Goal: Task Accomplishment & Management: Use online tool/utility

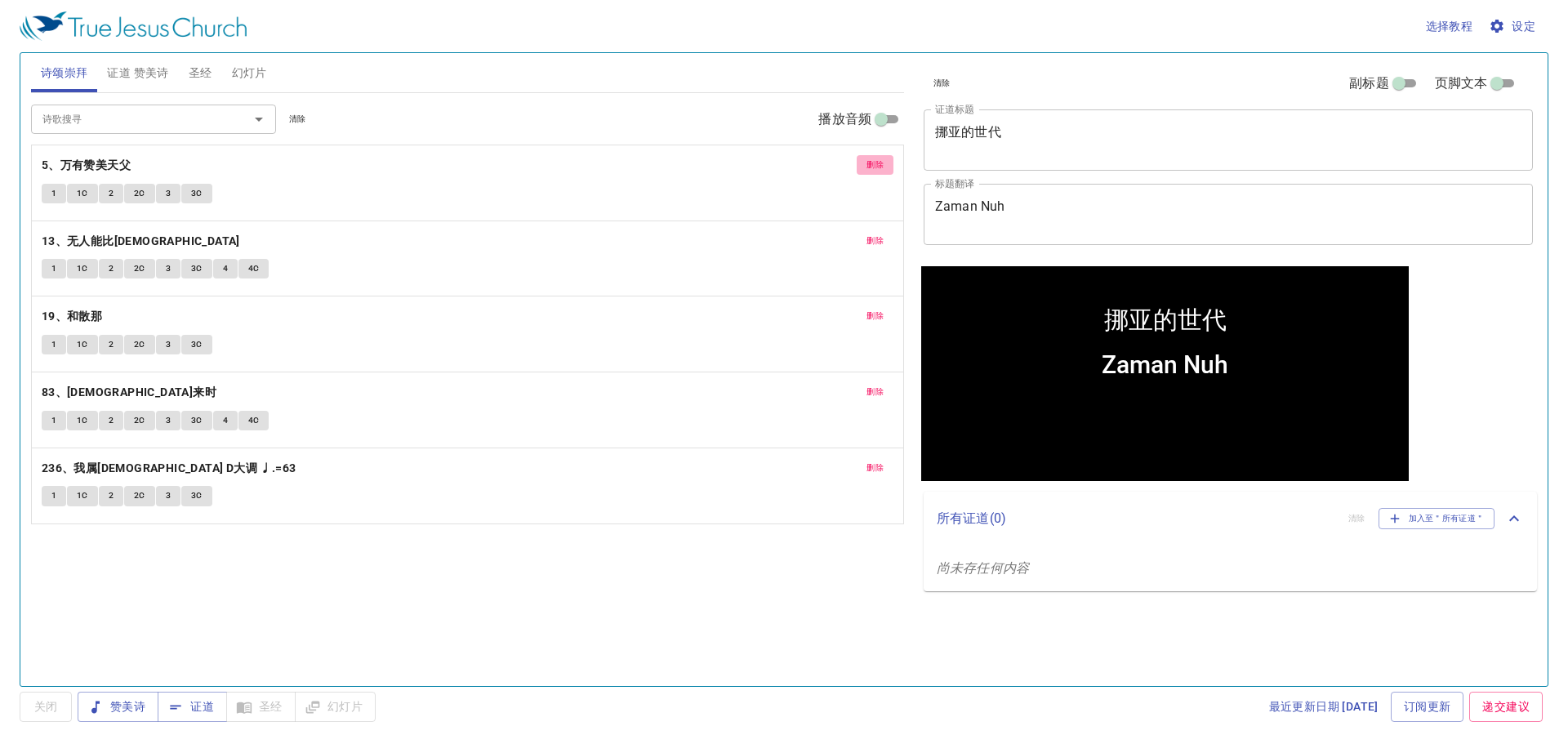
click at [874, 166] on span "删除" at bounding box center [875, 165] width 17 height 14
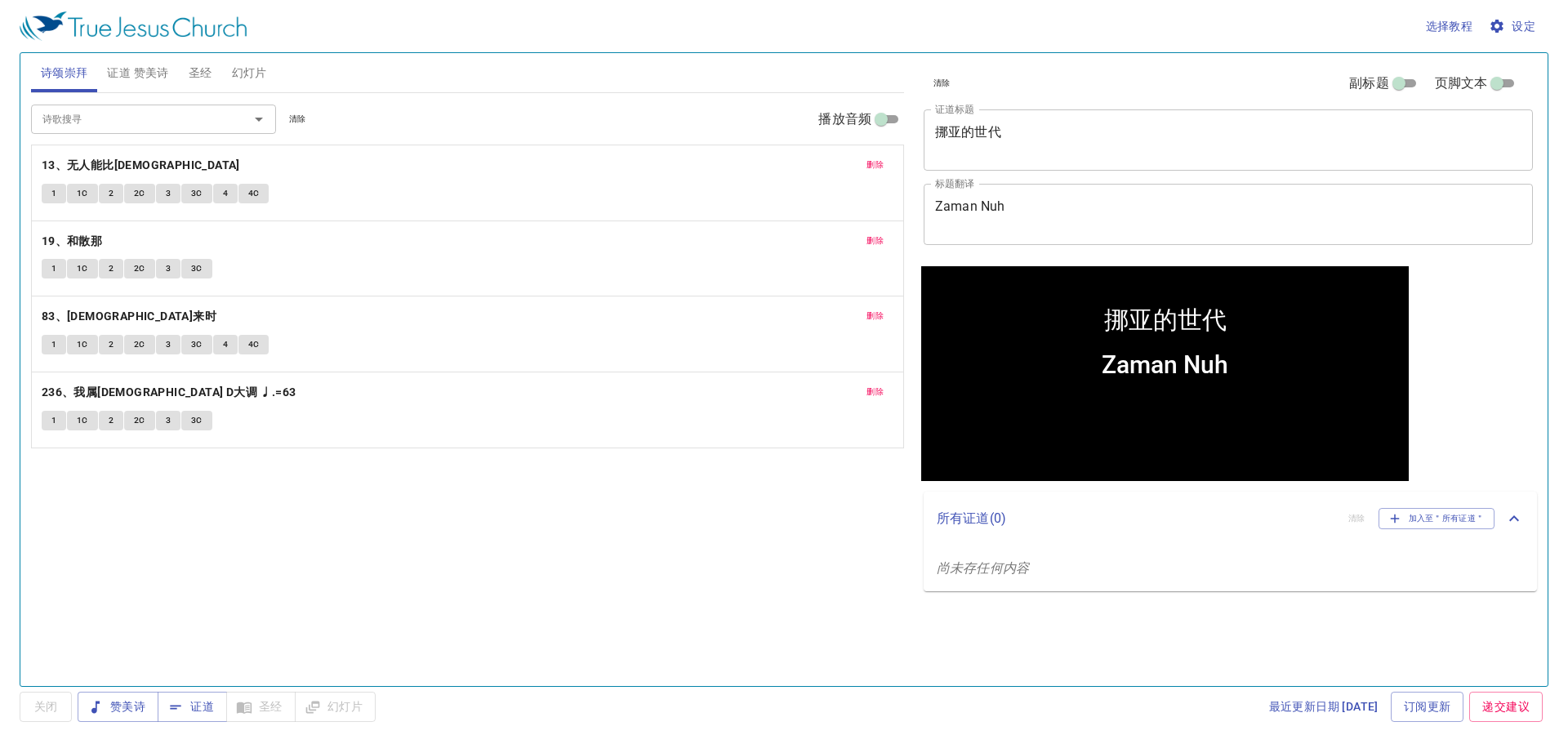
click at [874, 166] on span "删除" at bounding box center [875, 165] width 17 height 14
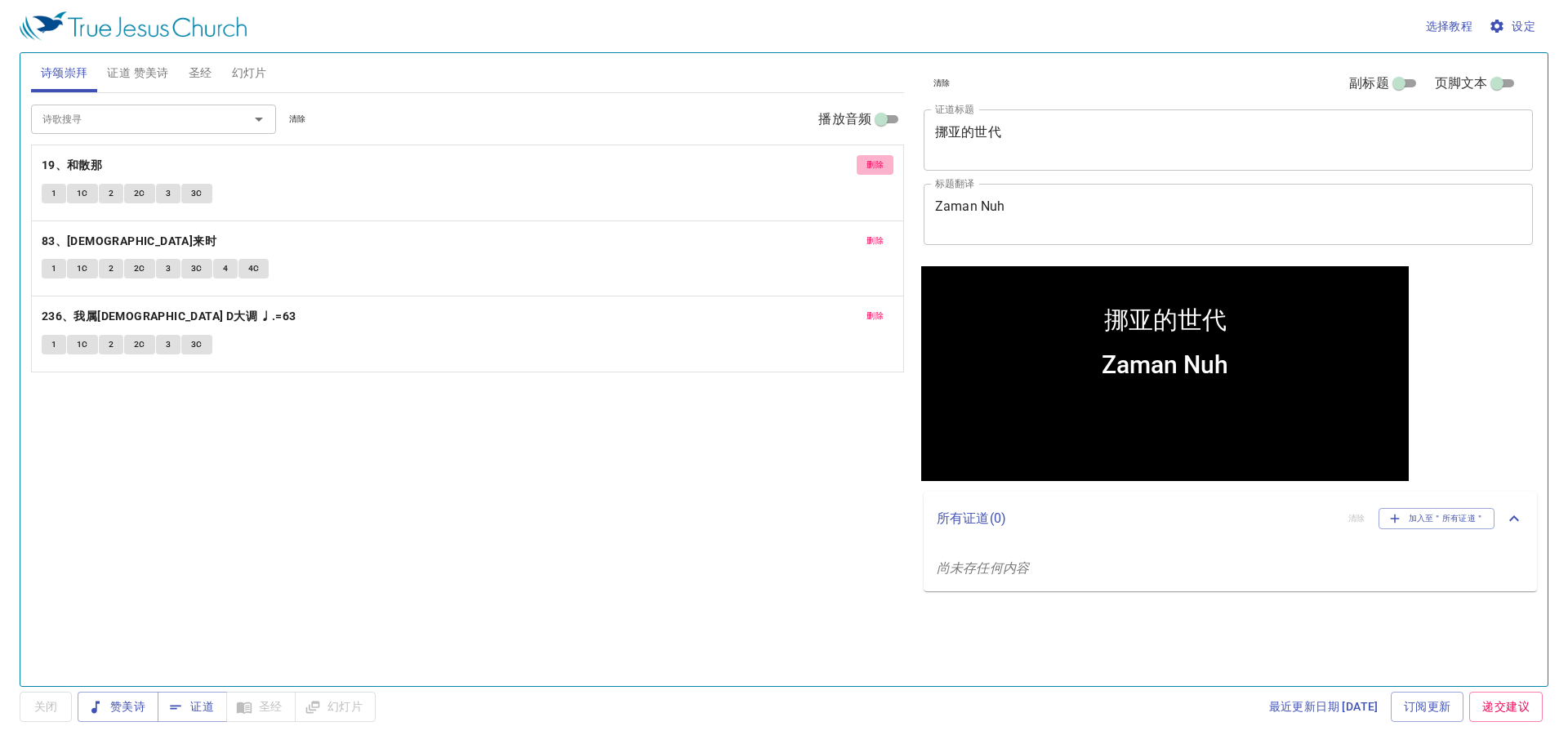
click at [874, 166] on span "删除" at bounding box center [875, 165] width 17 height 14
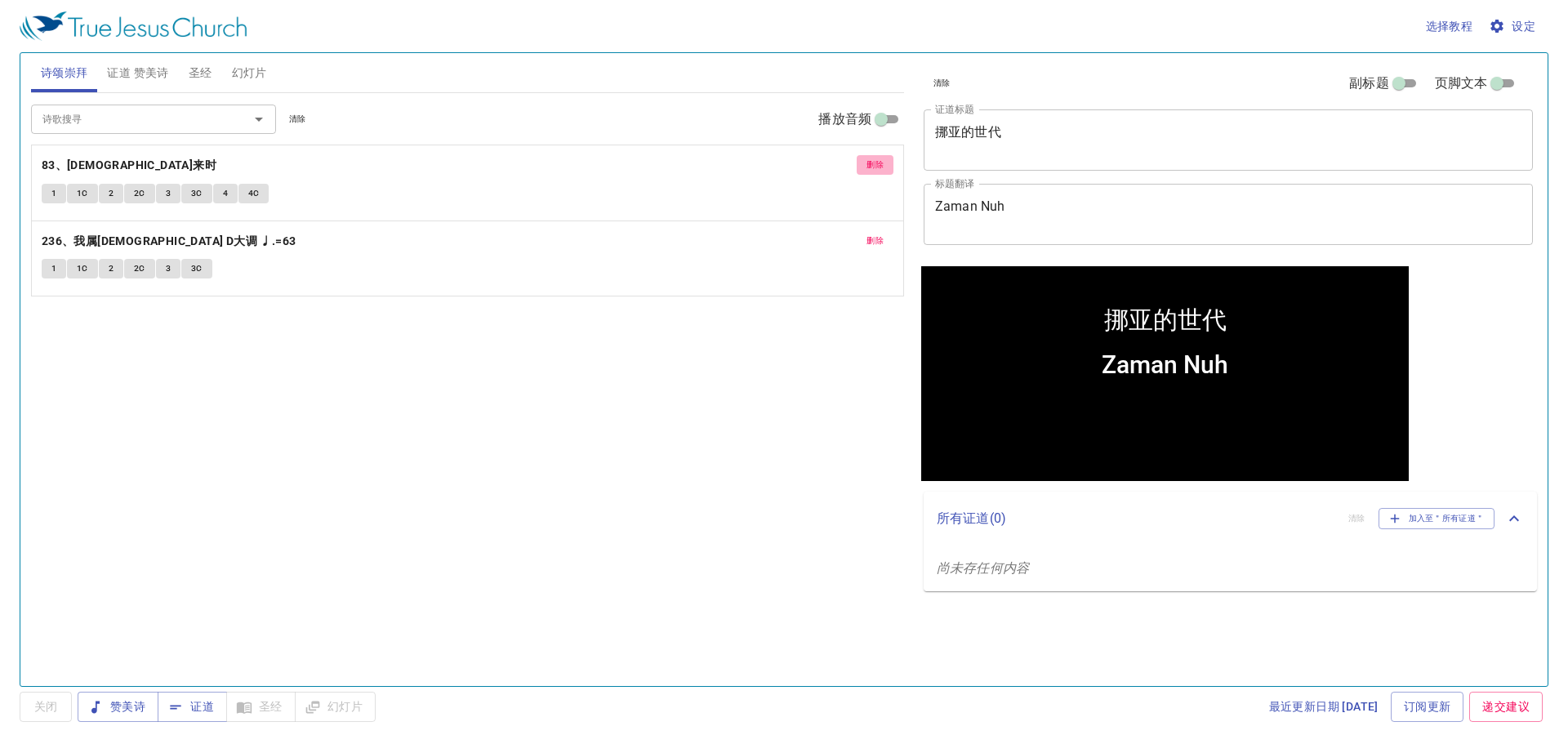
click at [874, 166] on span "删除" at bounding box center [875, 165] width 17 height 14
click at [874, 234] on span "删除" at bounding box center [875, 241] width 17 height 14
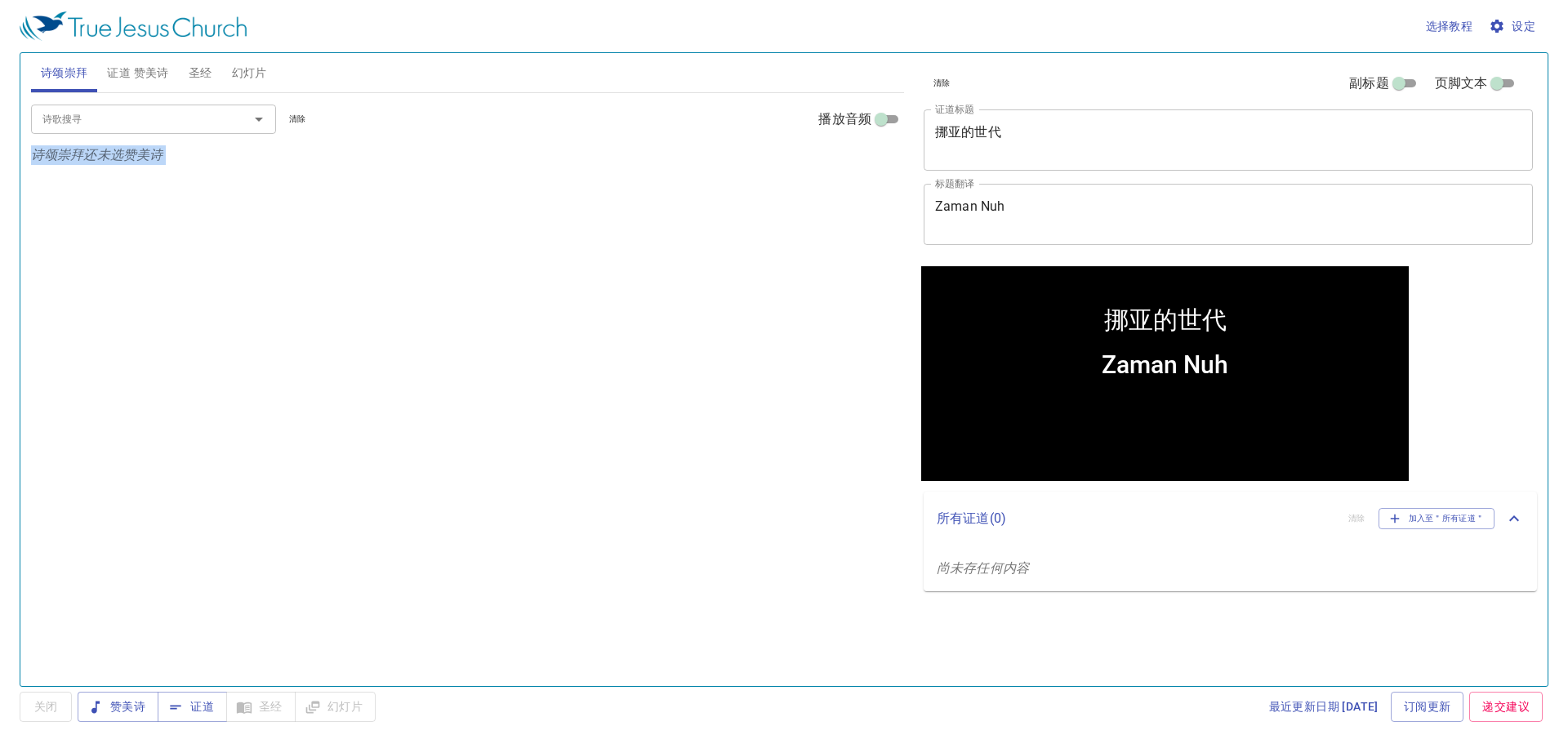
click at [874, 166] on div "诗歌搜寻 诗歌搜寻 清除 播放音频 诗颂崇拜还未选赞美诗" at bounding box center [468, 382] width 874 height 579
click at [1248, 392] on div at bounding box center [1166, 396] width 487 height 17
drag, startPoint x: 1213, startPoint y: 369, endPoint x: 1921, endPoint y: 455, distance: 713.2
click at [1213, 369] on div "Zaman Nuh" at bounding box center [1166, 364] width 127 height 29
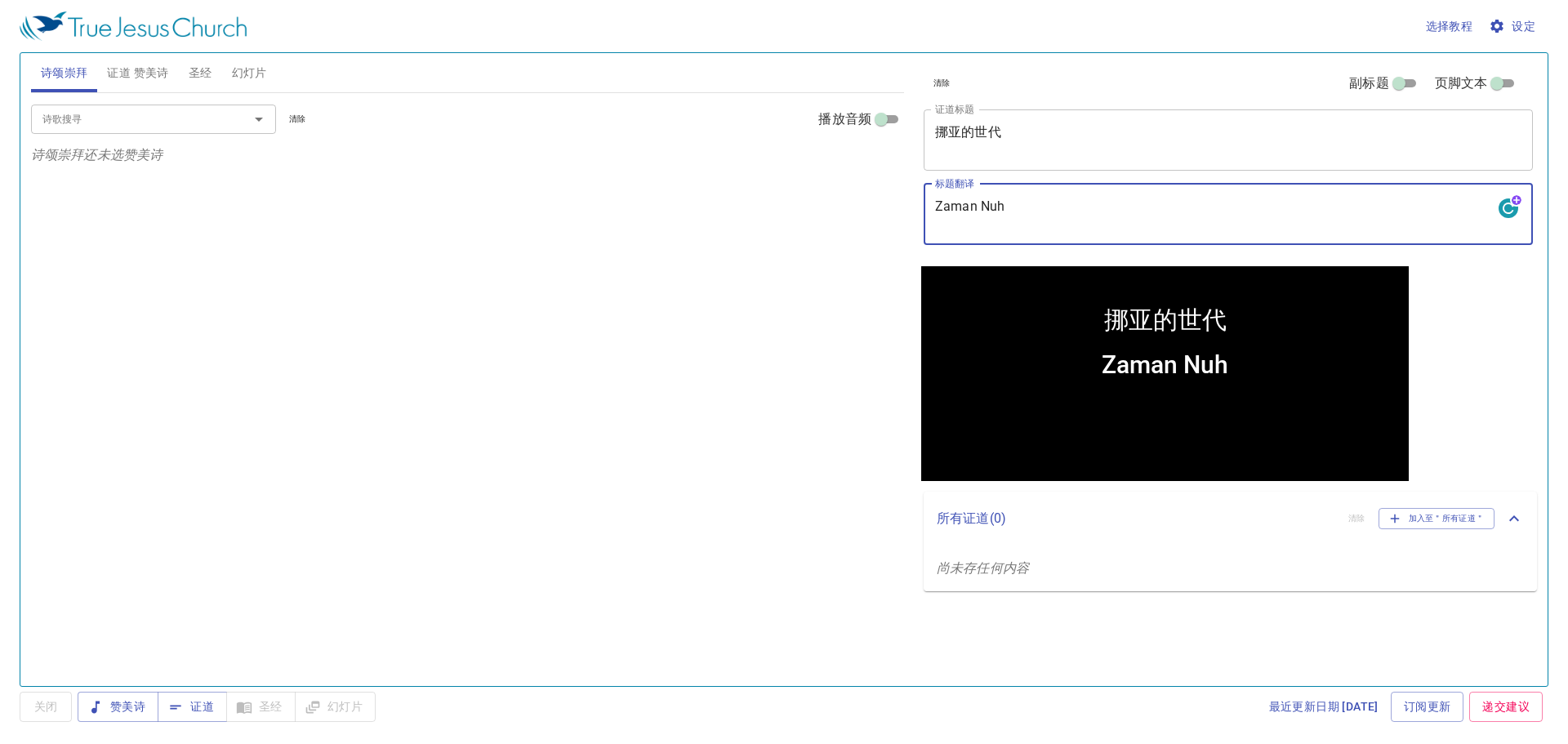
drag, startPoint x: 1018, startPoint y: 201, endPoint x: 883, endPoint y: 206, distance: 135.1
click at [883, 206] on div "诗颂崇拜 证道 赞美诗 圣经 幻灯片 诗歌搜寻 诗歌搜寻 清除 播放音频 诗颂崇拜还未选赞美诗 诗歌搜寻 诗歌搜寻 清除 播放音频 证道还未选赞美诗 创世记 …" at bounding box center [784, 362] width 1520 height 632
click at [263, 129] on button "Open" at bounding box center [259, 120] width 23 height 23
type textarea "Hidup Dalam Kasih"
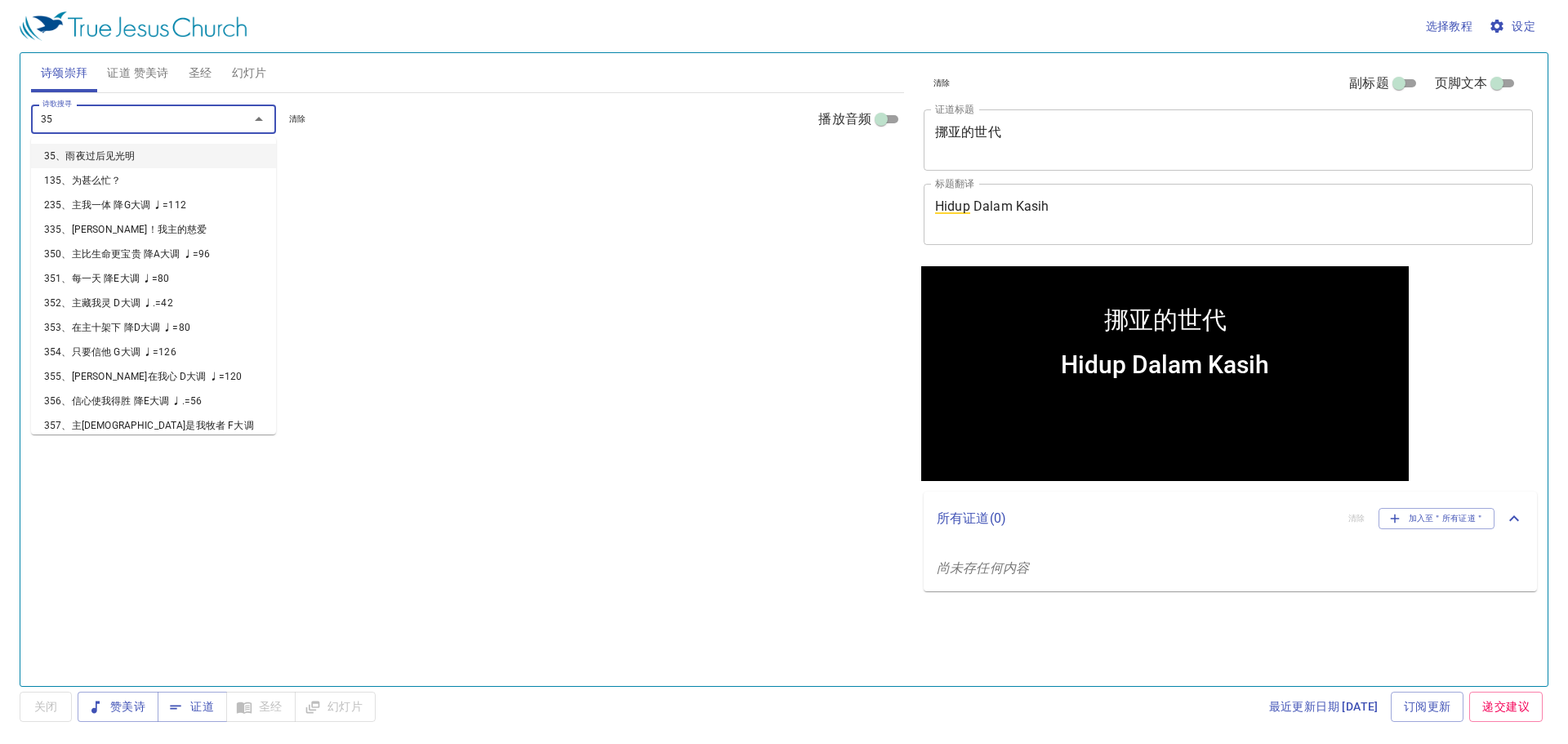
type input "353"
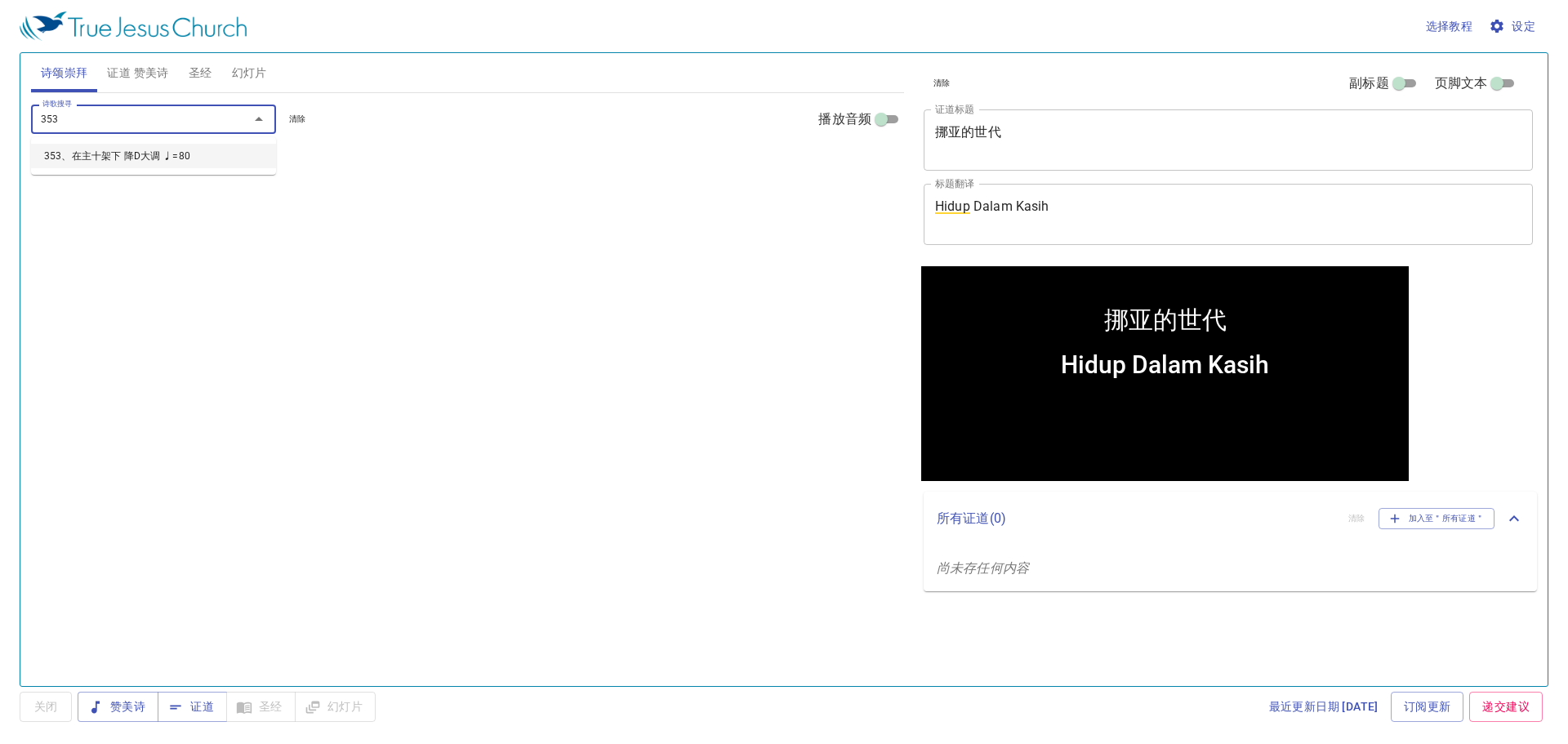
click at [202, 157] on li "353、在主十架下 降D大调 ♩=80" at bounding box center [153, 155] width 245 height 24
click at [56, 189] on span "1" at bounding box center [54, 194] width 4 height 14
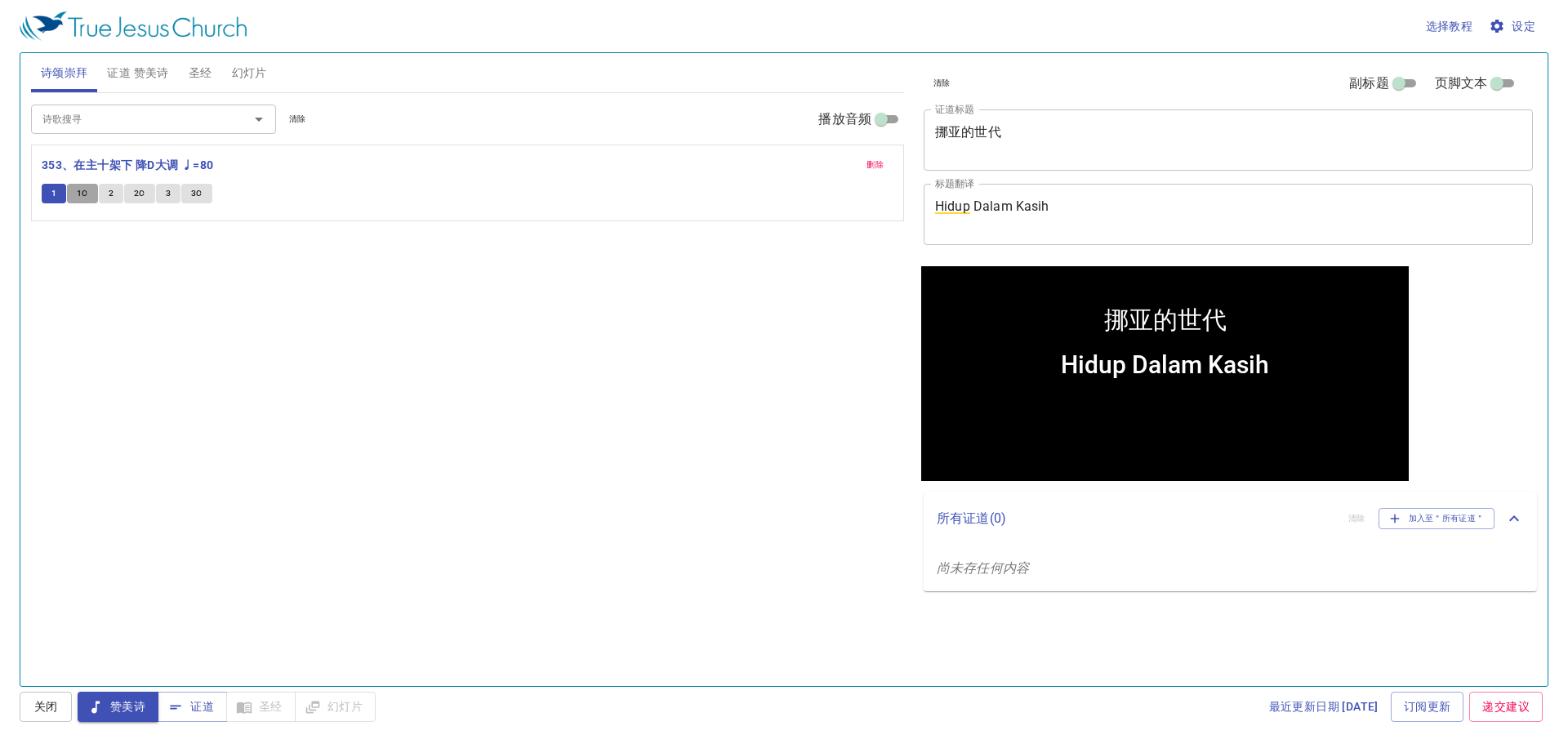
click at [78, 199] on span "1C" at bounding box center [82, 194] width 12 height 14
click at [112, 189] on span "2" at bounding box center [111, 194] width 4 height 14
click at [138, 198] on span "2C" at bounding box center [139, 194] width 12 height 14
click at [162, 198] on button "3" at bounding box center [168, 194] width 24 height 20
click at [193, 196] on span "3C" at bounding box center [196, 194] width 12 height 14
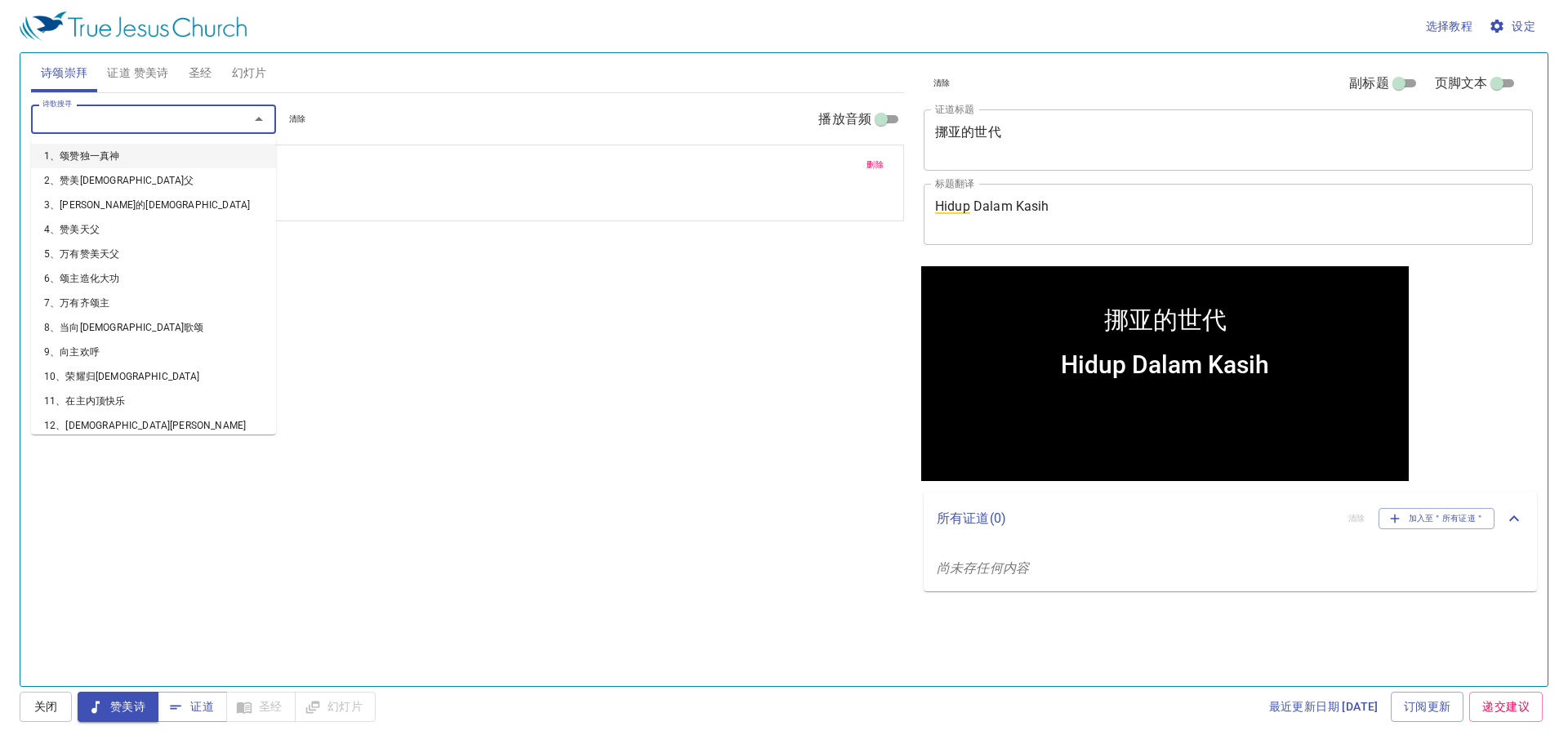
click at [217, 127] on input "诗歌搜寻" at bounding box center [129, 119] width 187 height 19
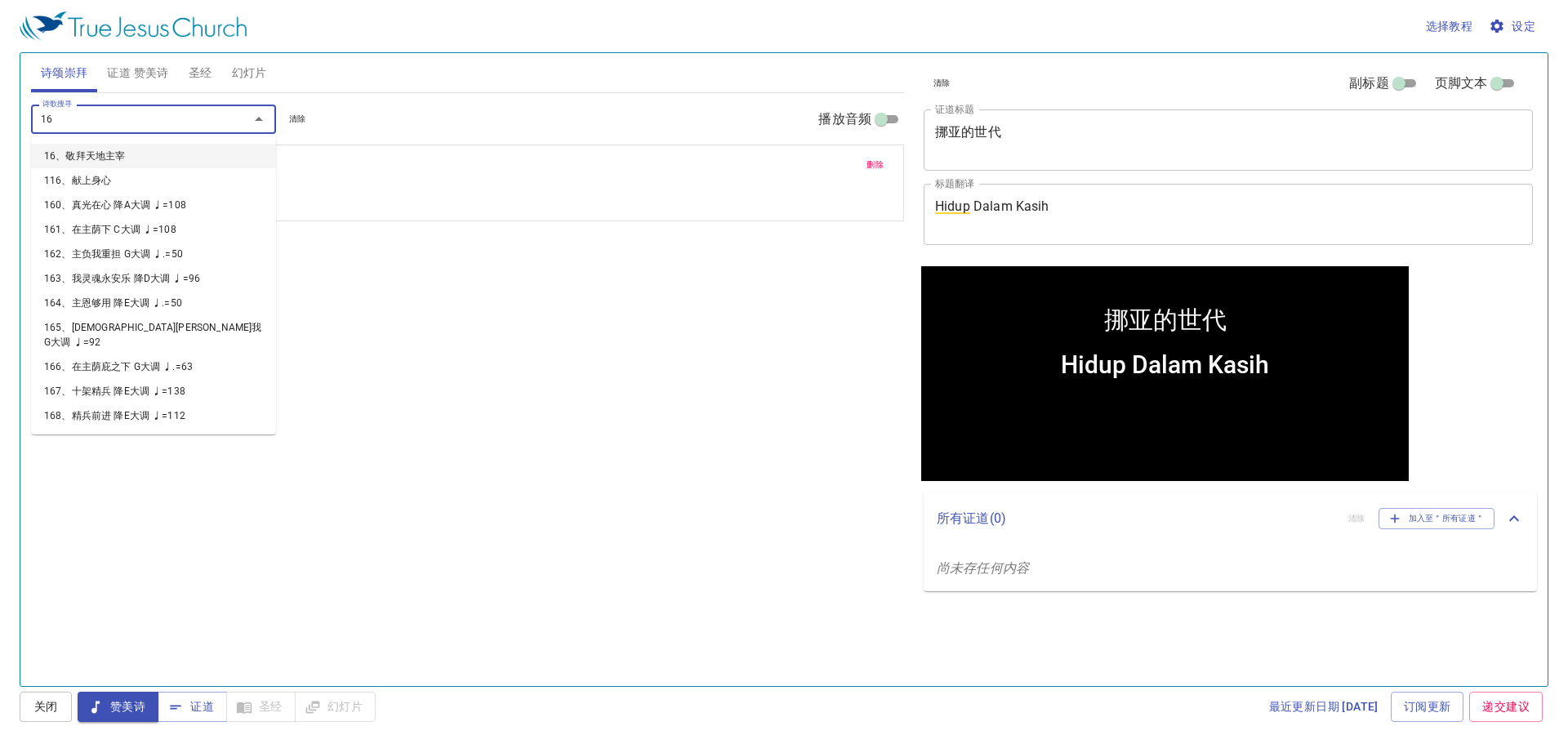
type input "163"
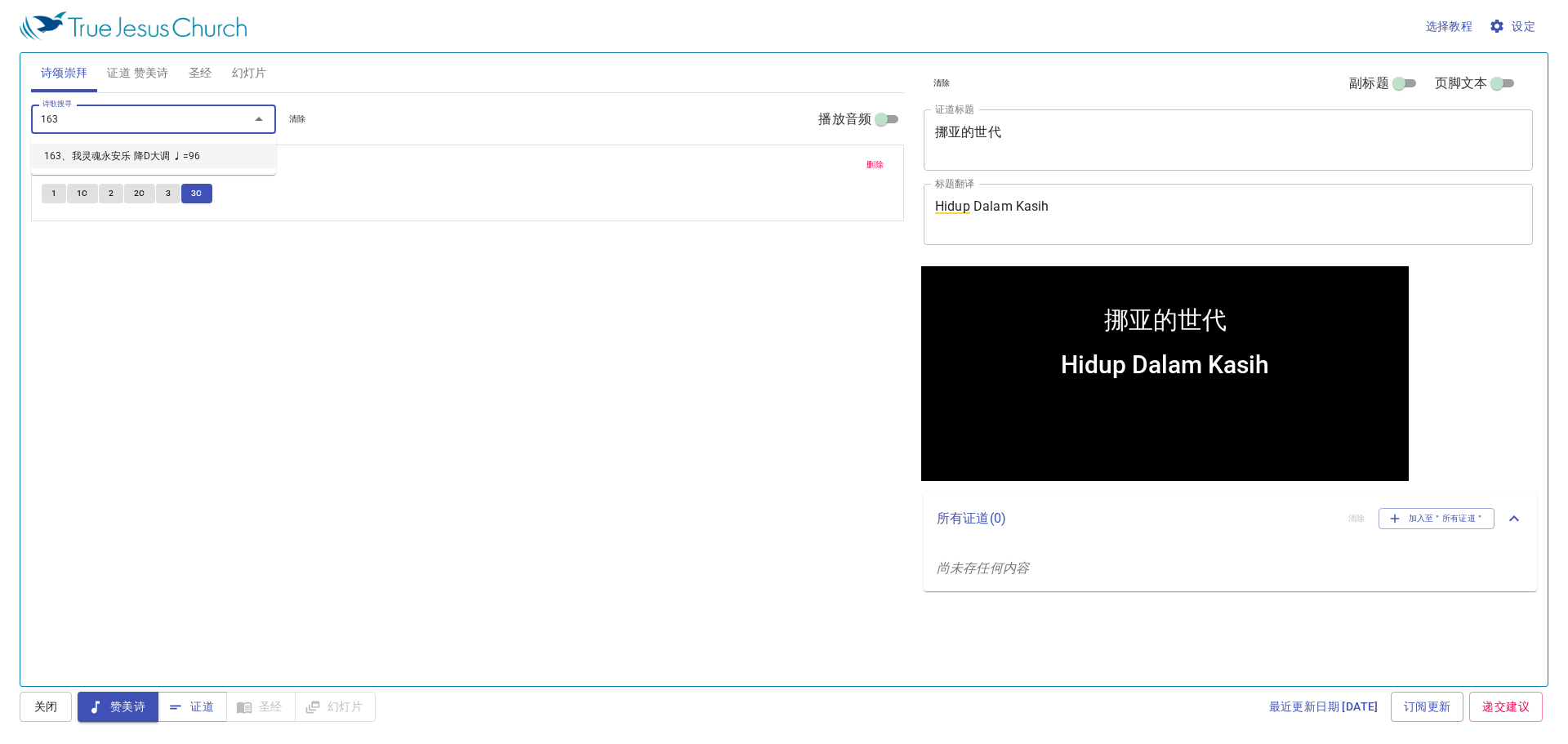
click at [89, 161] on li "163、我灵魂永安乐 降D大调 ♩=96" at bounding box center [153, 155] width 245 height 24
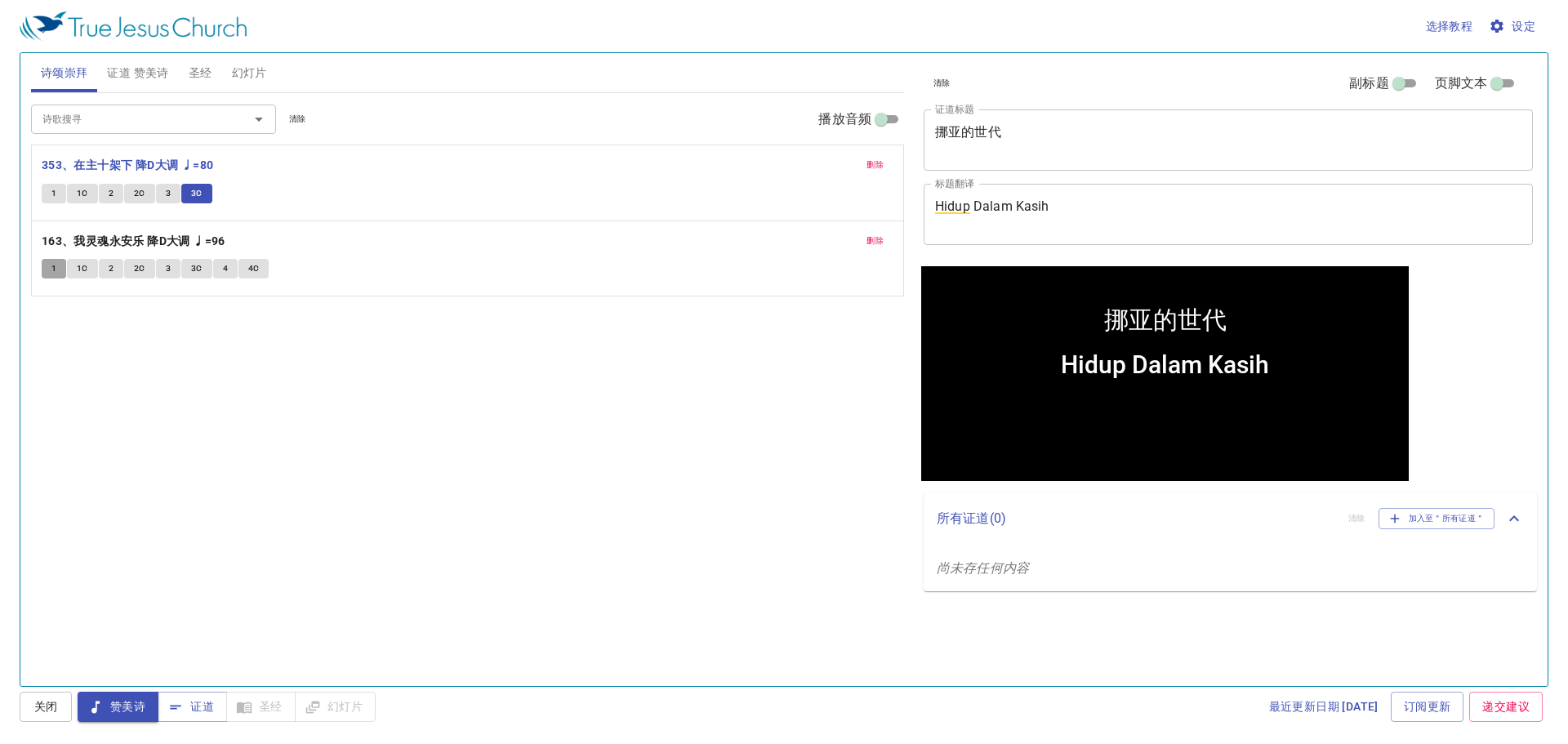
click at [56, 266] on span "1" at bounding box center [54, 269] width 4 height 14
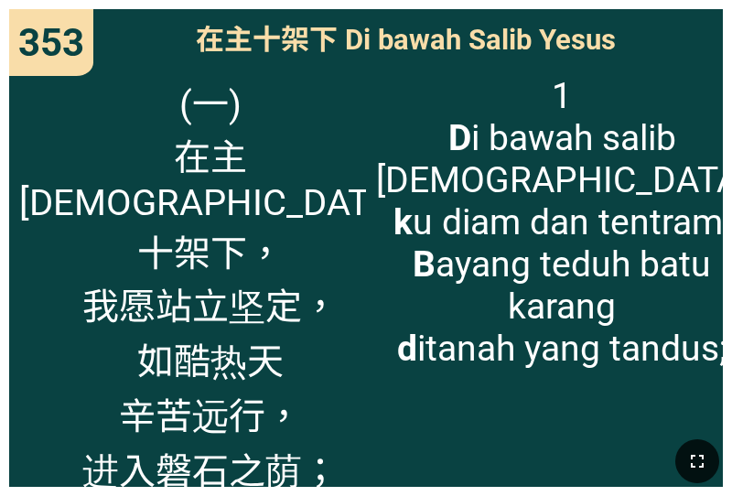
click at [693, 453] on icon "button" at bounding box center [698, 461] width 22 height 22
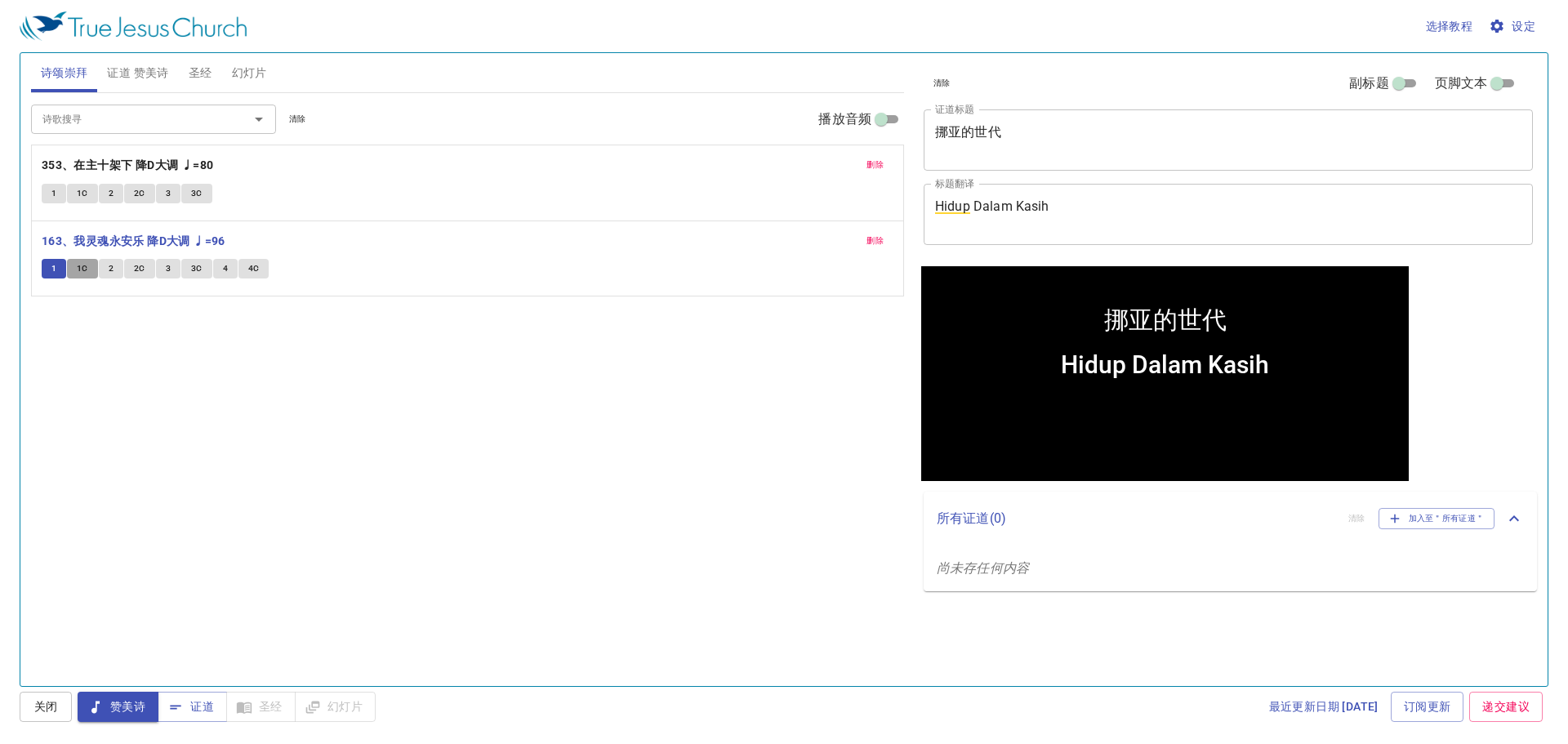
click at [83, 269] on span "1C" at bounding box center [82, 269] width 12 height 14
click at [110, 271] on span "2" at bounding box center [111, 269] width 4 height 14
click at [137, 271] on span "2C" at bounding box center [139, 269] width 12 height 14
click at [178, 273] on button "3" at bounding box center [168, 269] width 24 height 20
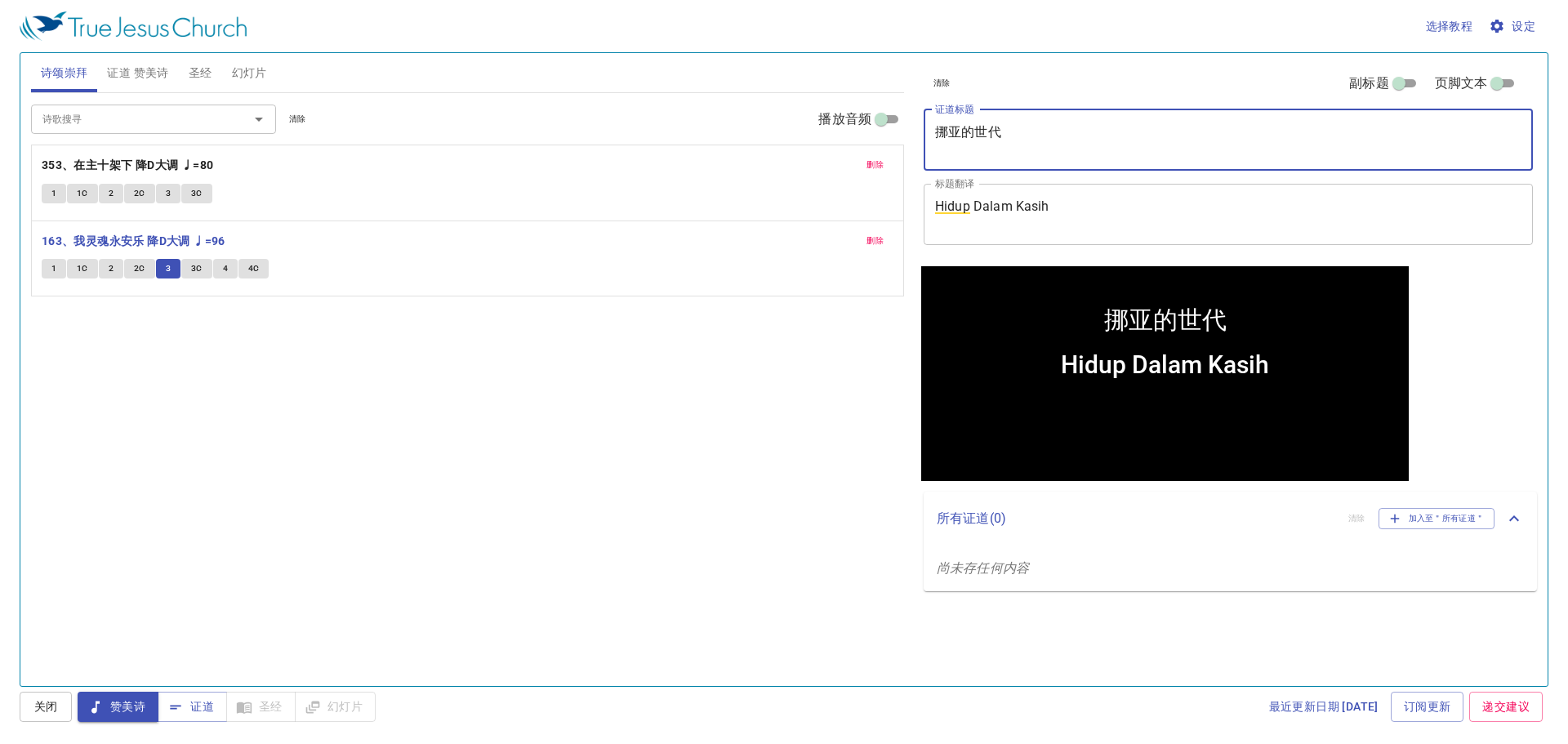
drag, startPoint x: 1027, startPoint y: 129, endPoint x: 873, endPoint y: 144, distance: 154.7
click at [874, 144] on div "诗颂崇拜 证道 赞美诗 圣经 幻灯片 诗歌搜寻 诗歌搜寻 清除 播放音频 删除 353、在主十架下 降D大调 ♩=80 1 1C 2 2C 3 3C 删除 1…" at bounding box center [784, 362] width 1520 height 632
click at [1018, 133] on textarea "挪亚的世代" at bounding box center [1228, 139] width 586 height 31
click at [191, 270] on span "3C" at bounding box center [196, 269] width 12 height 14
drag, startPoint x: 1008, startPoint y: 134, endPoint x: 917, endPoint y: 130, distance: 91.1
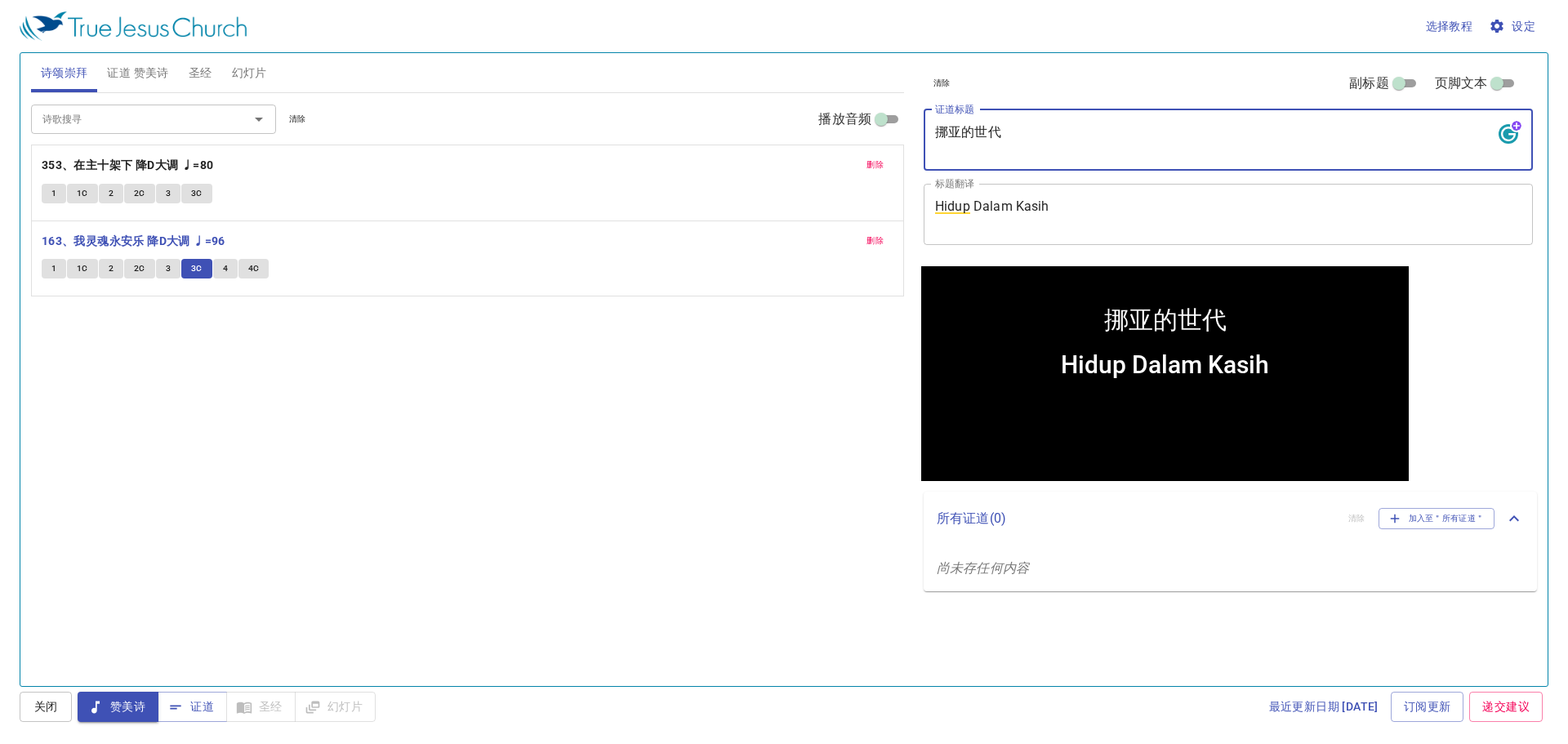
click at [917, 130] on div "清除 副标题 页脚文本 证道标题 挪亚的世代 挪亚的世代 x 证道标题 标题翻译 Hidup Dalam Kasih Hidup Dalam Kasih x …" at bounding box center [1227, 362] width 633 height 632
type textarea "hu"
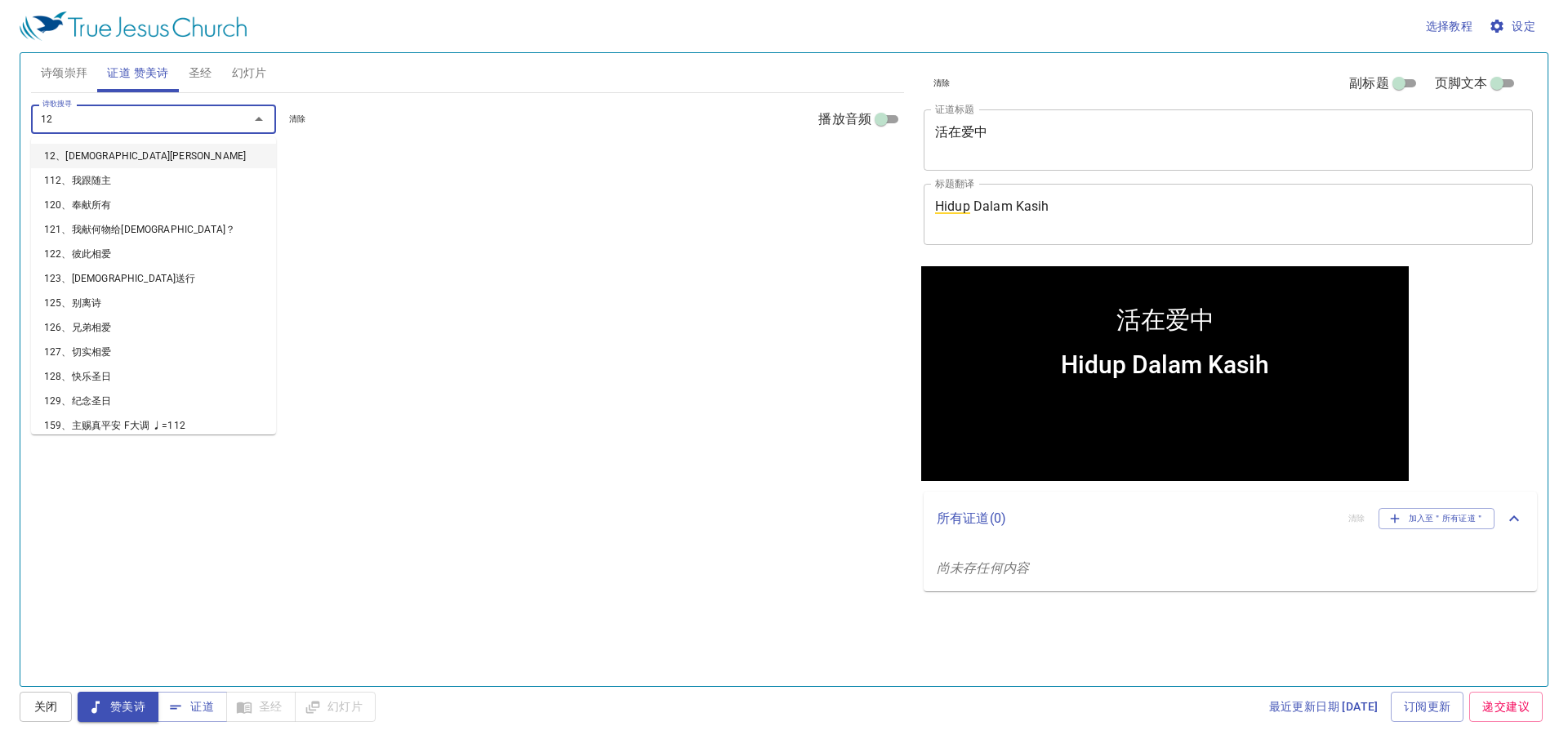
type input "124"
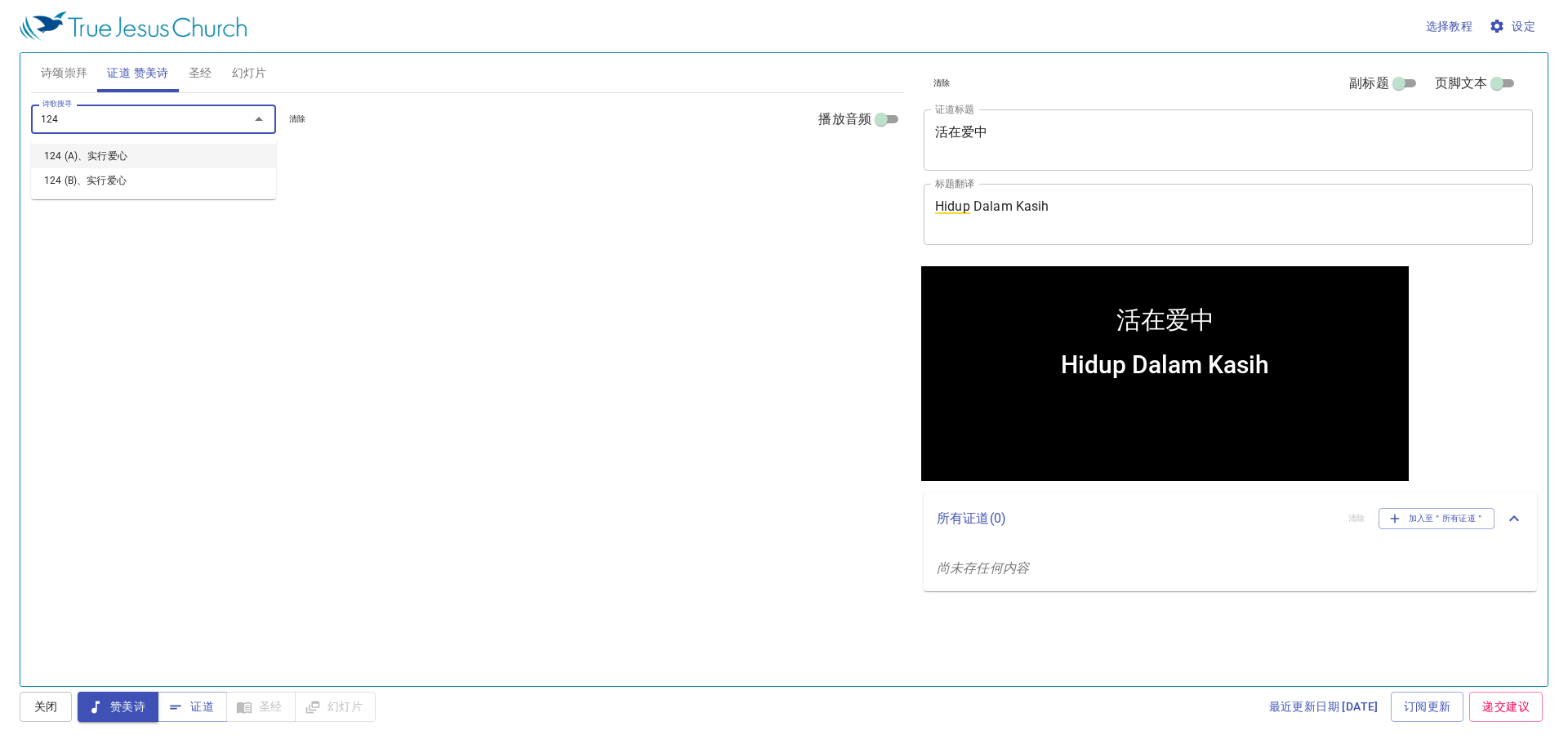
click at [170, 161] on li "124 (A)、实行爱心" at bounding box center [153, 155] width 245 height 24
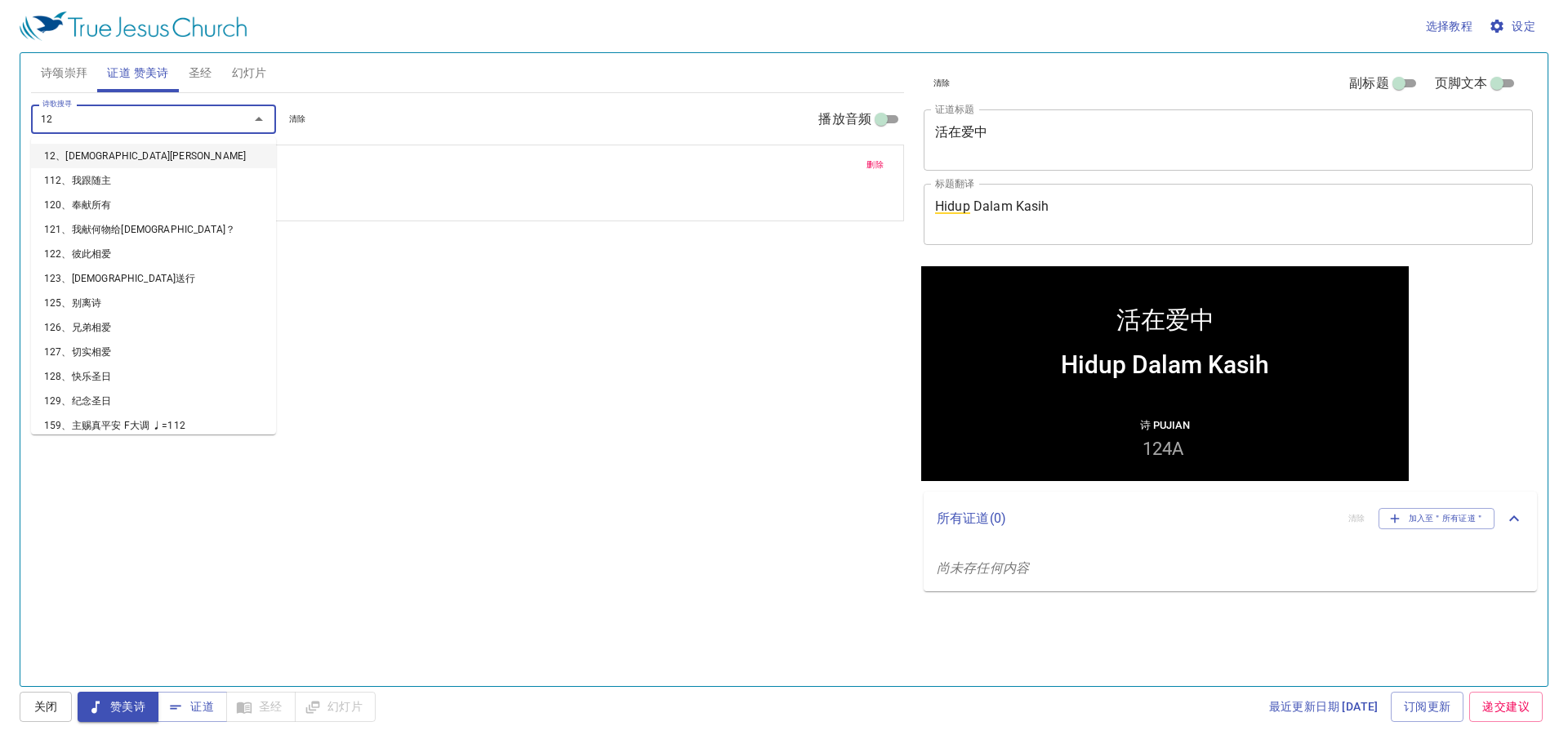
type input "126"
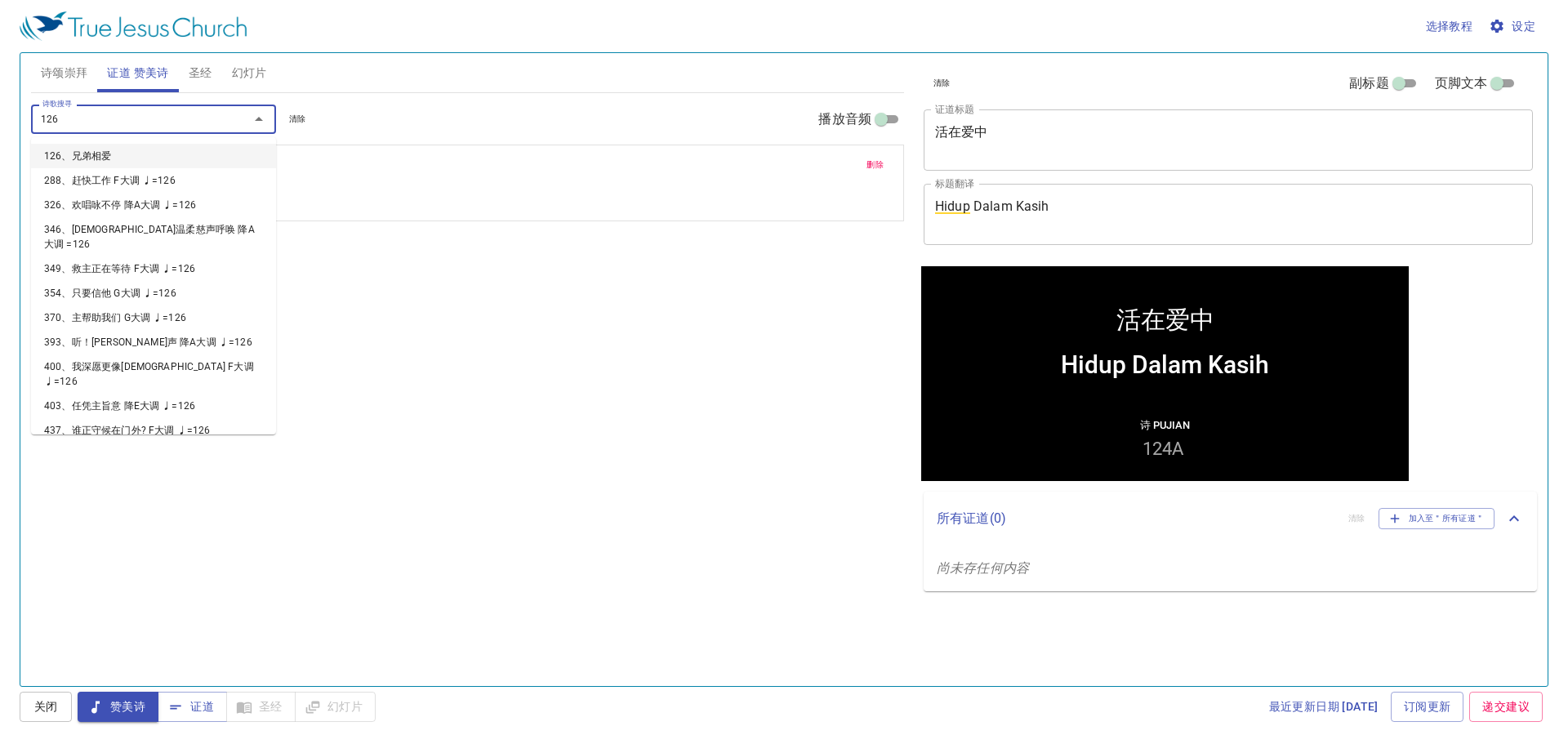
click at [159, 159] on li "126、兄弟相爱" at bounding box center [153, 155] width 245 height 24
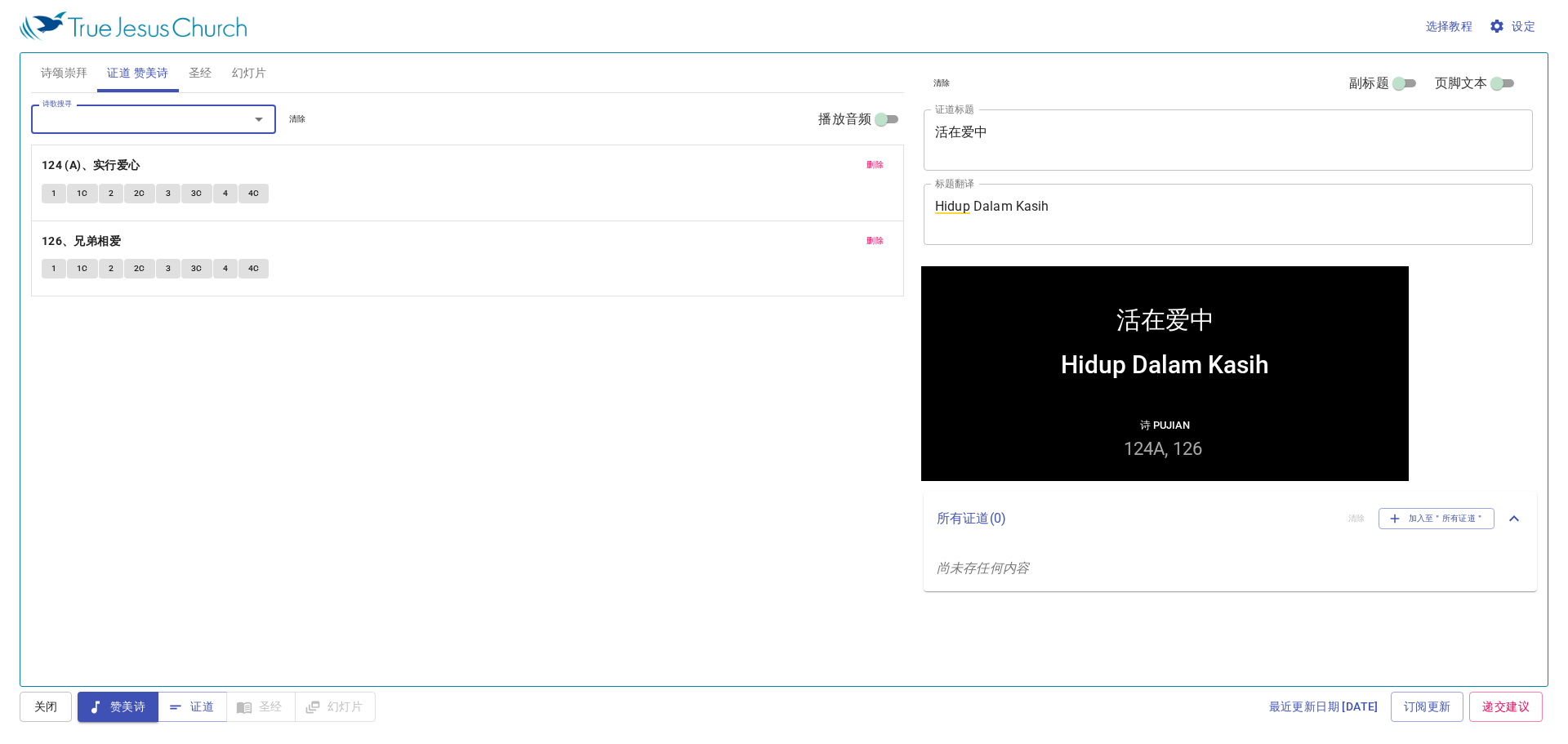
click at [60, 71] on span "诗颂崇拜" at bounding box center [64, 72] width 47 height 21
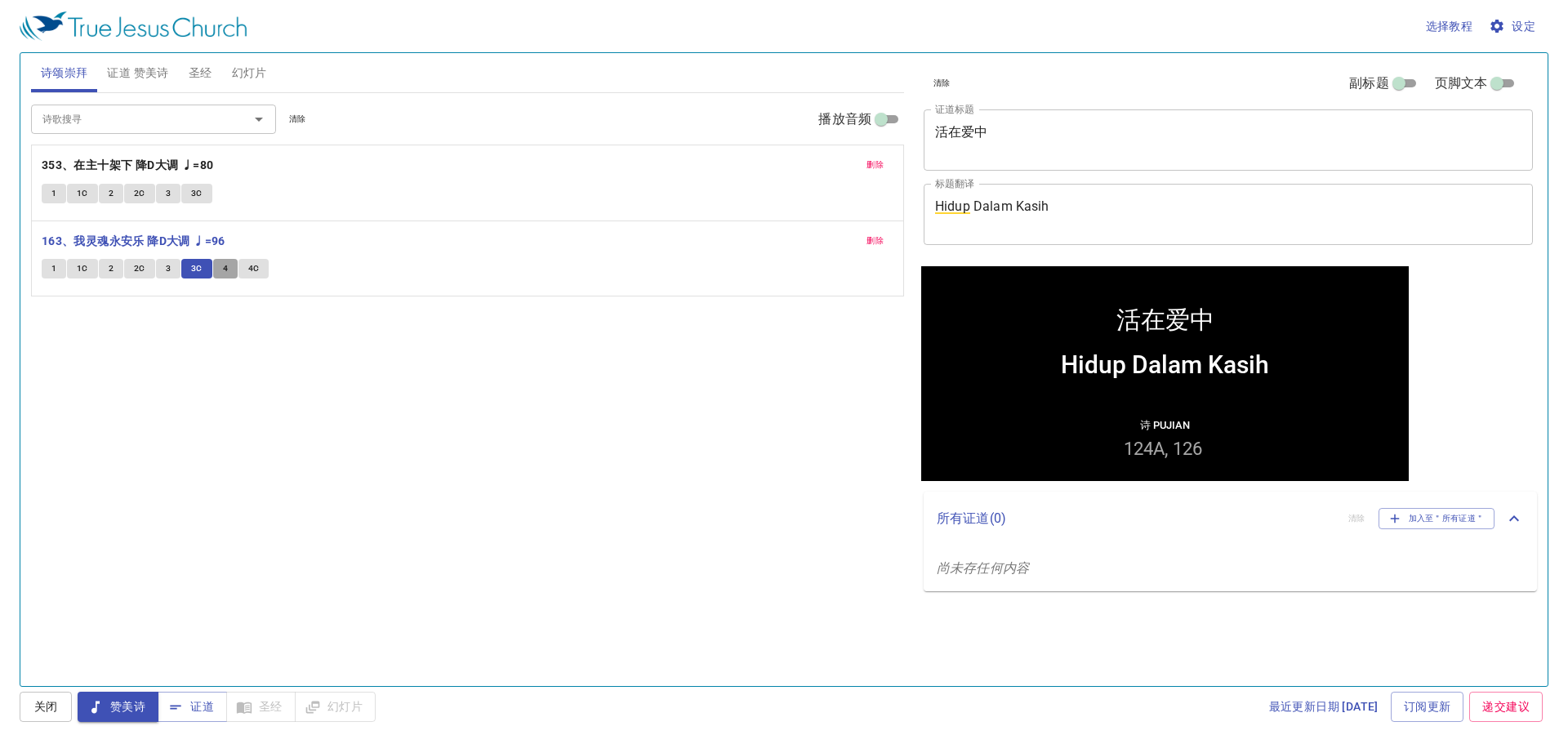
click at [230, 274] on button "4" at bounding box center [225, 269] width 24 height 20
click at [254, 275] on span "4C" at bounding box center [253, 269] width 12 height 14
click at [251, 117] on icon "Open" at bounding box center [259, 120] width 20 height 20
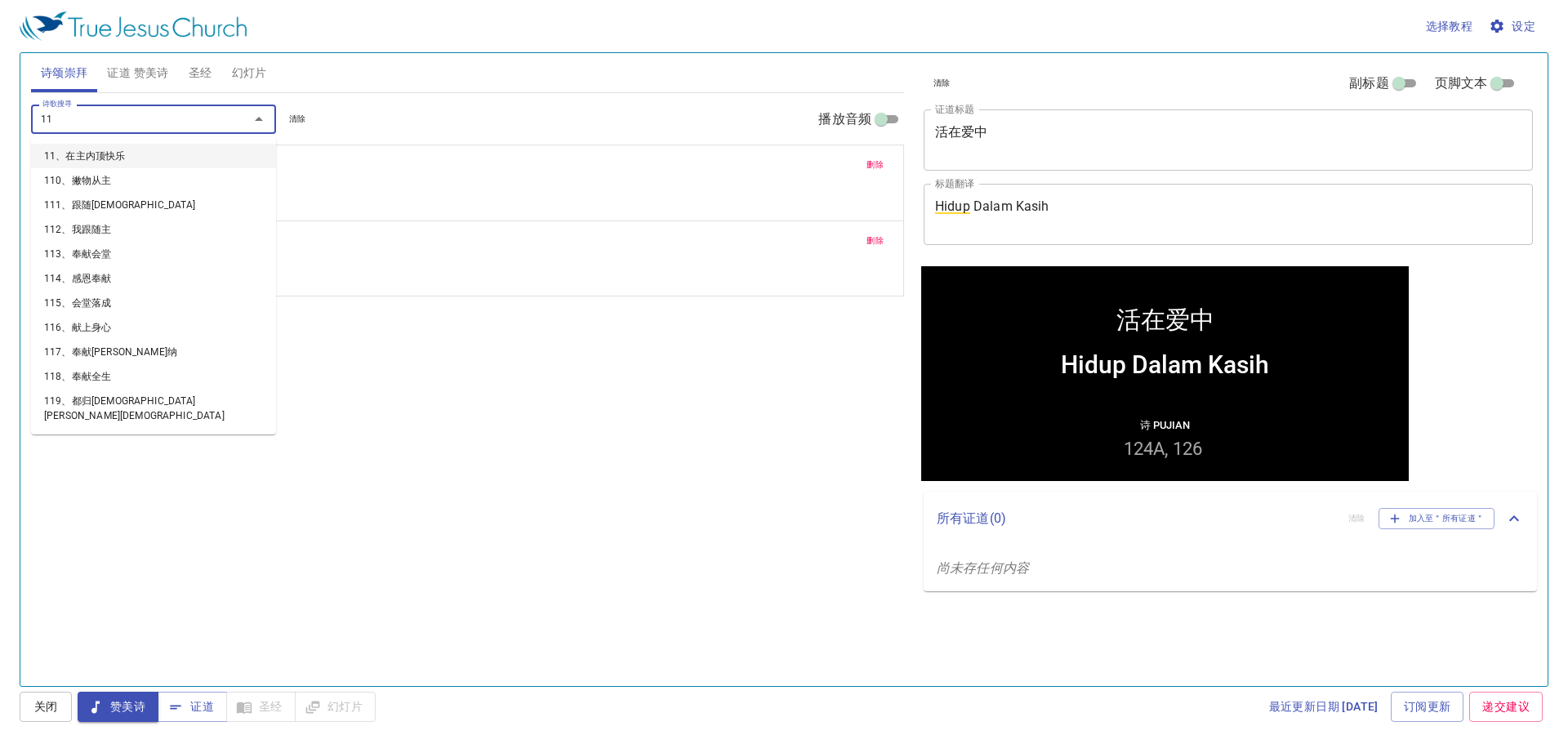
type input "119"
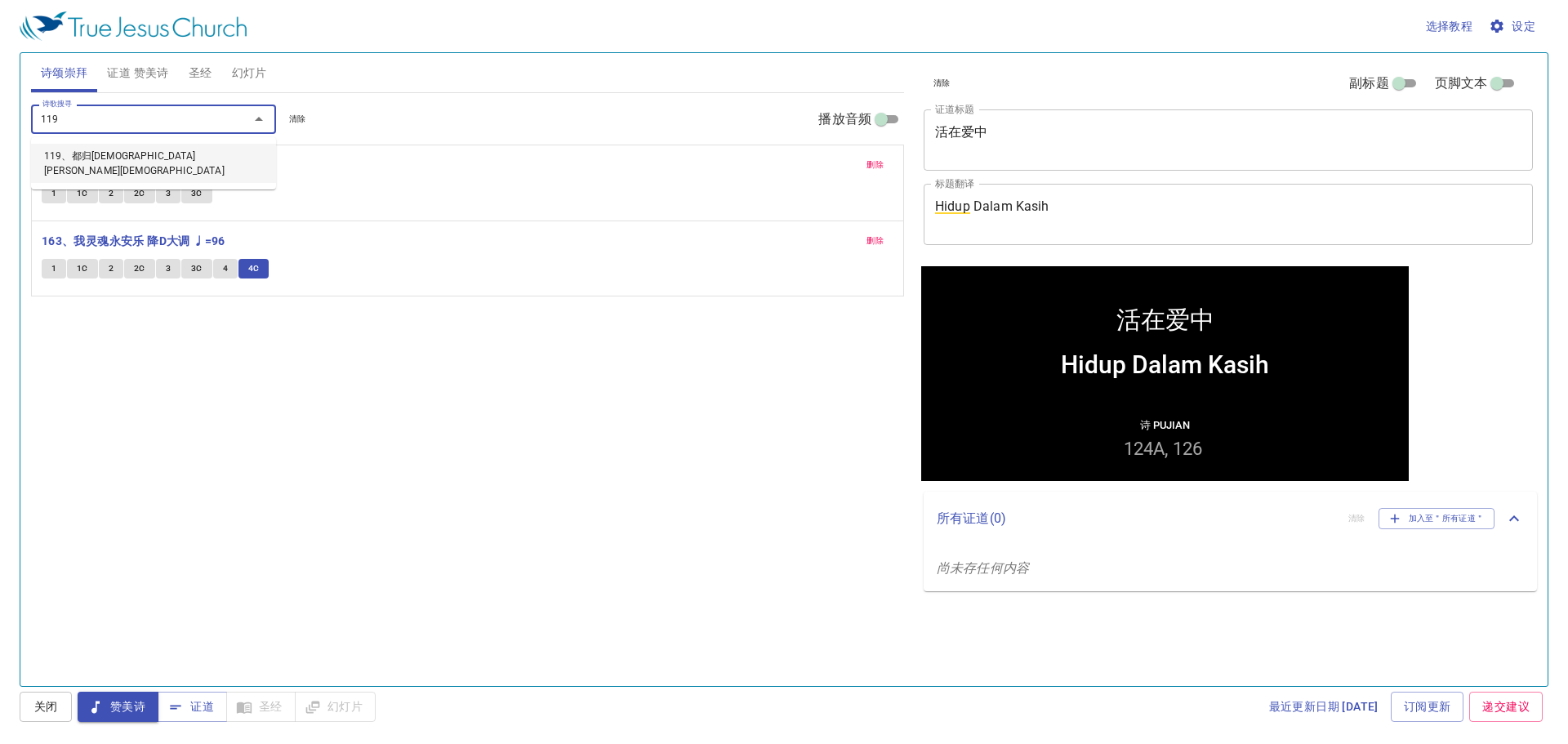
click at [207, 150] on li "119、都归[DEMOGRAPHIC_DATA][PERSON_NAME][DEMOGRAPHIC_DATA]" at bounding box center [153, 163] width 245 height 39
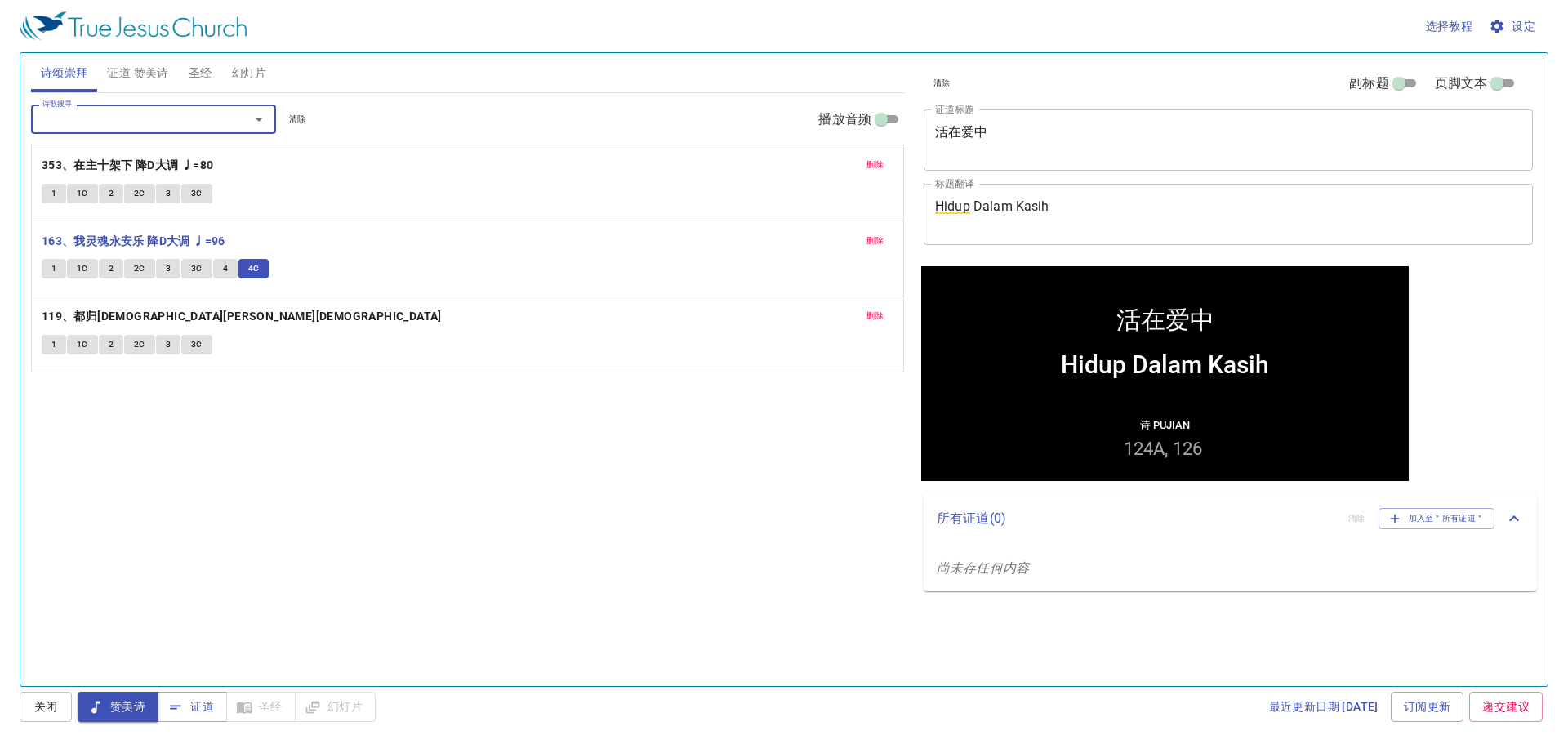
click at [45, 348] on button "1" at bounding box center [54, 344] width 24 height 20
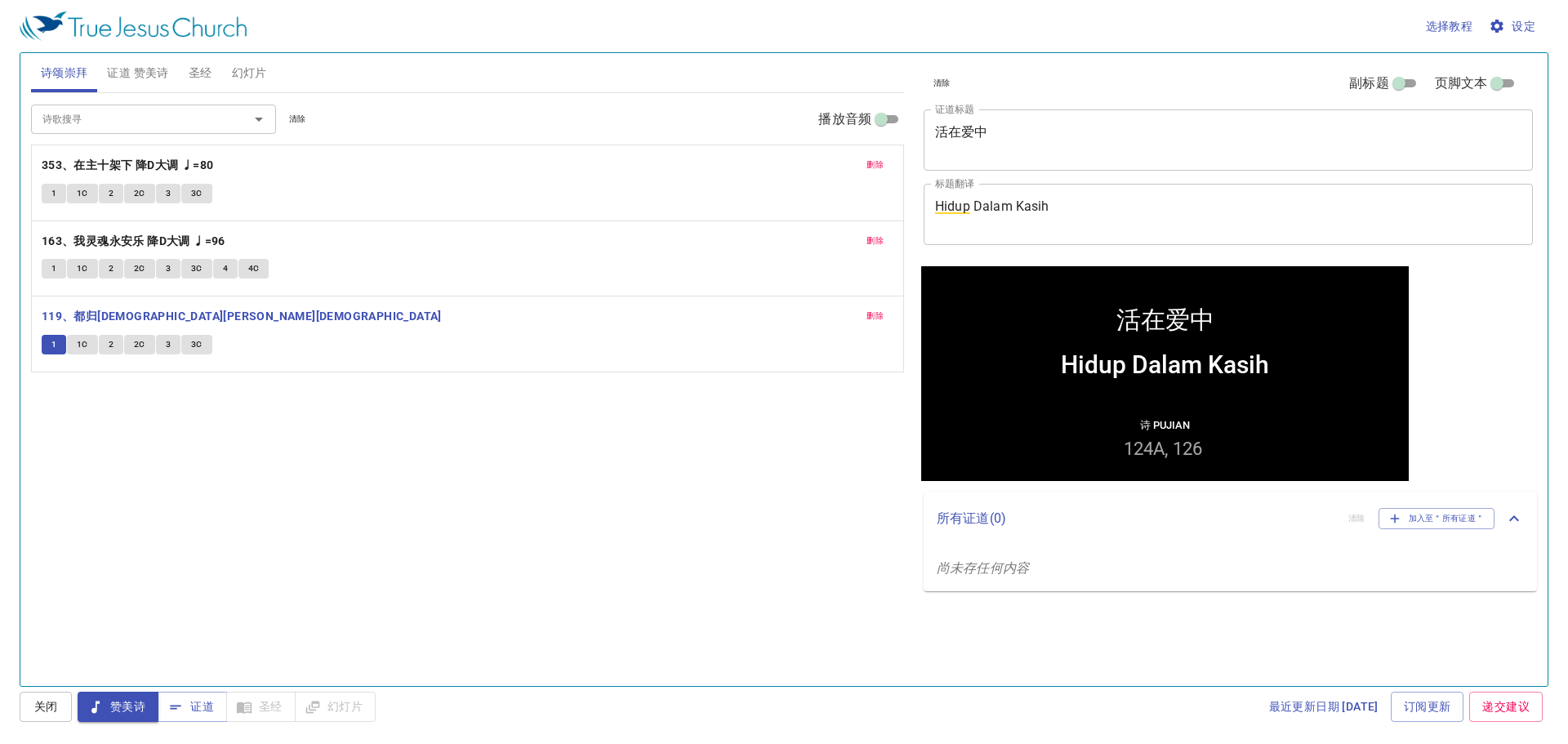
click at [79, 349] on span "1C" at bounding box center [82, 344] width 12 height 14
click at [169, 343] on span "3" at bounding box center [168, 344] width 4 height 14
click at [197, 351] on span "3C" at bounding box center [196, 344] width 12 height 14
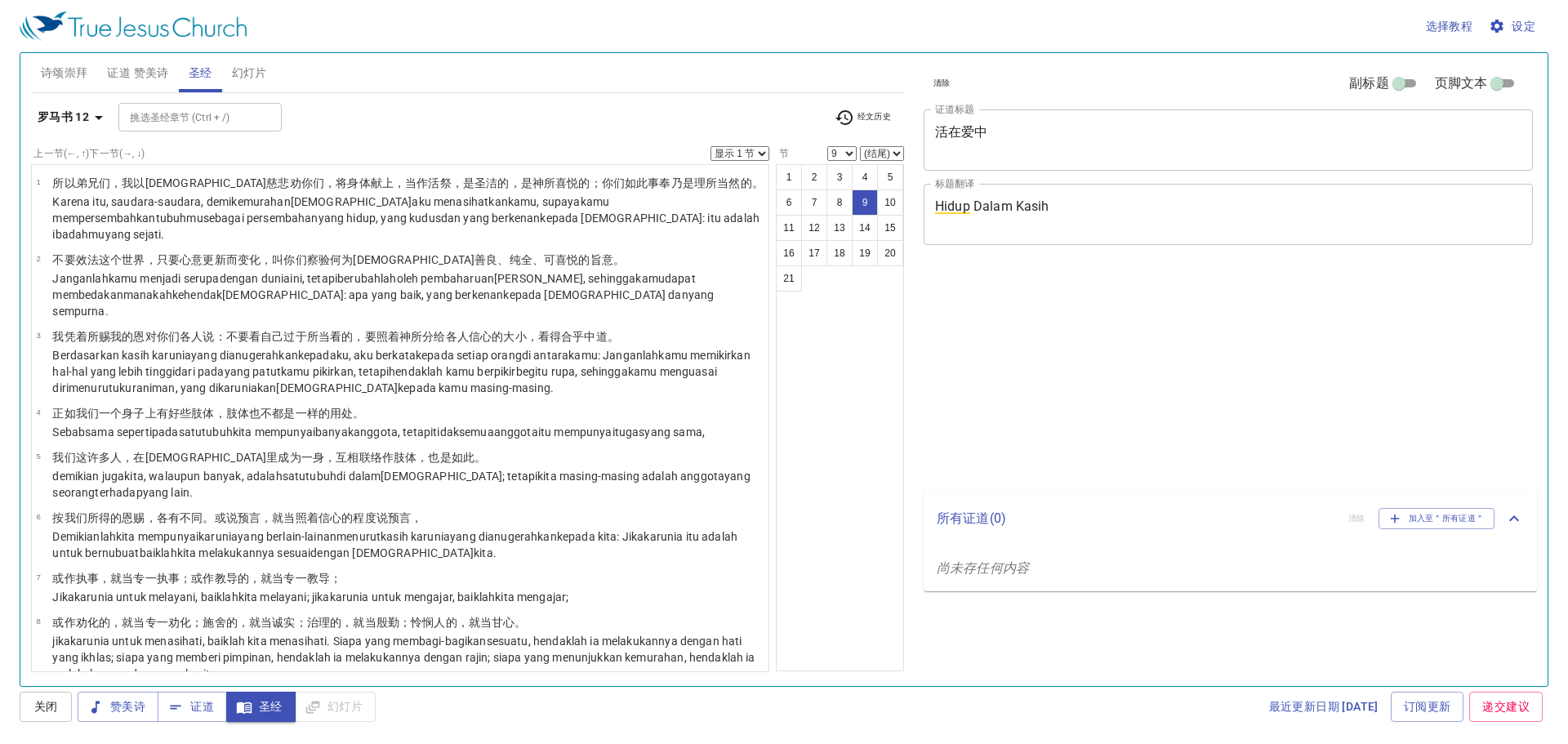
select select "9"
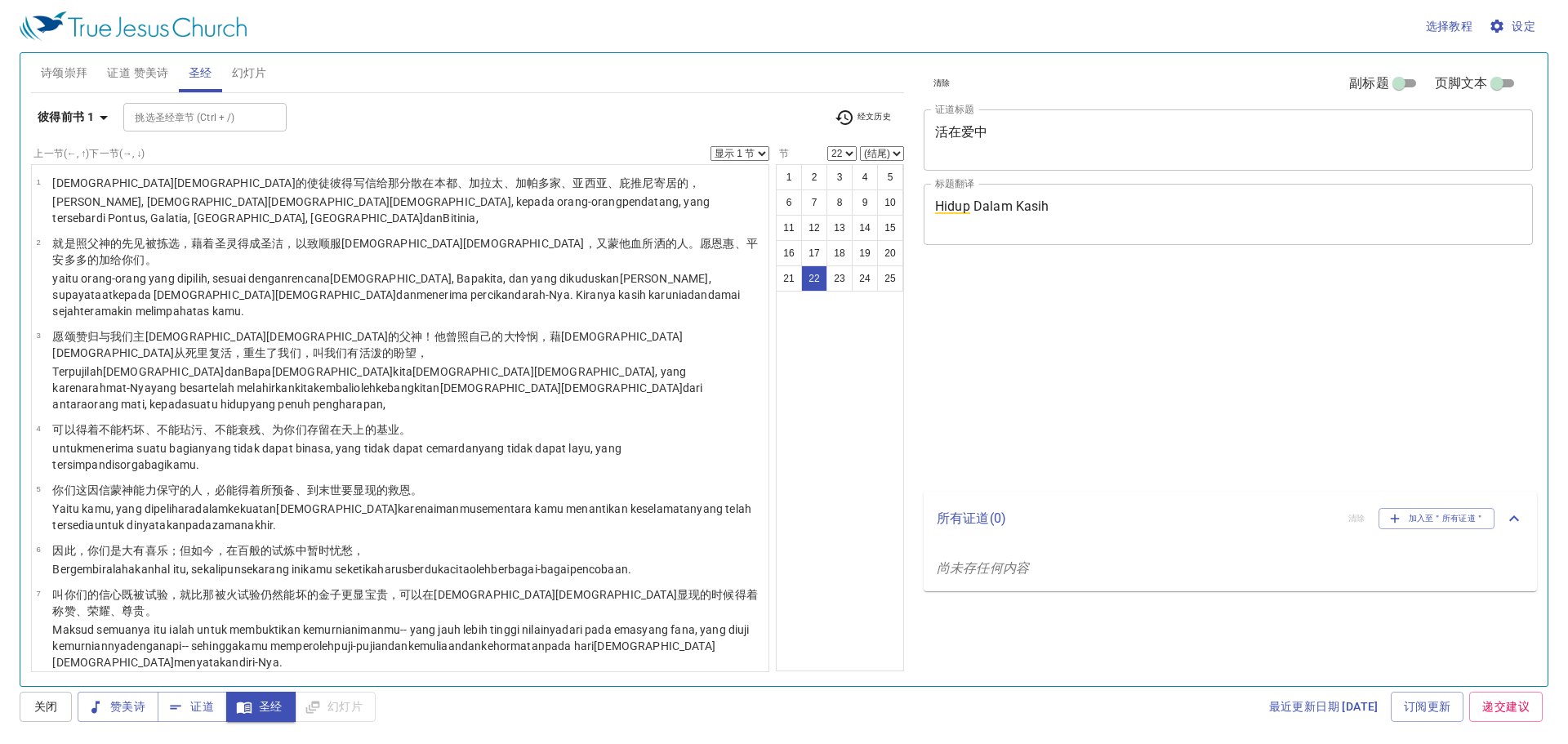
select select "22"
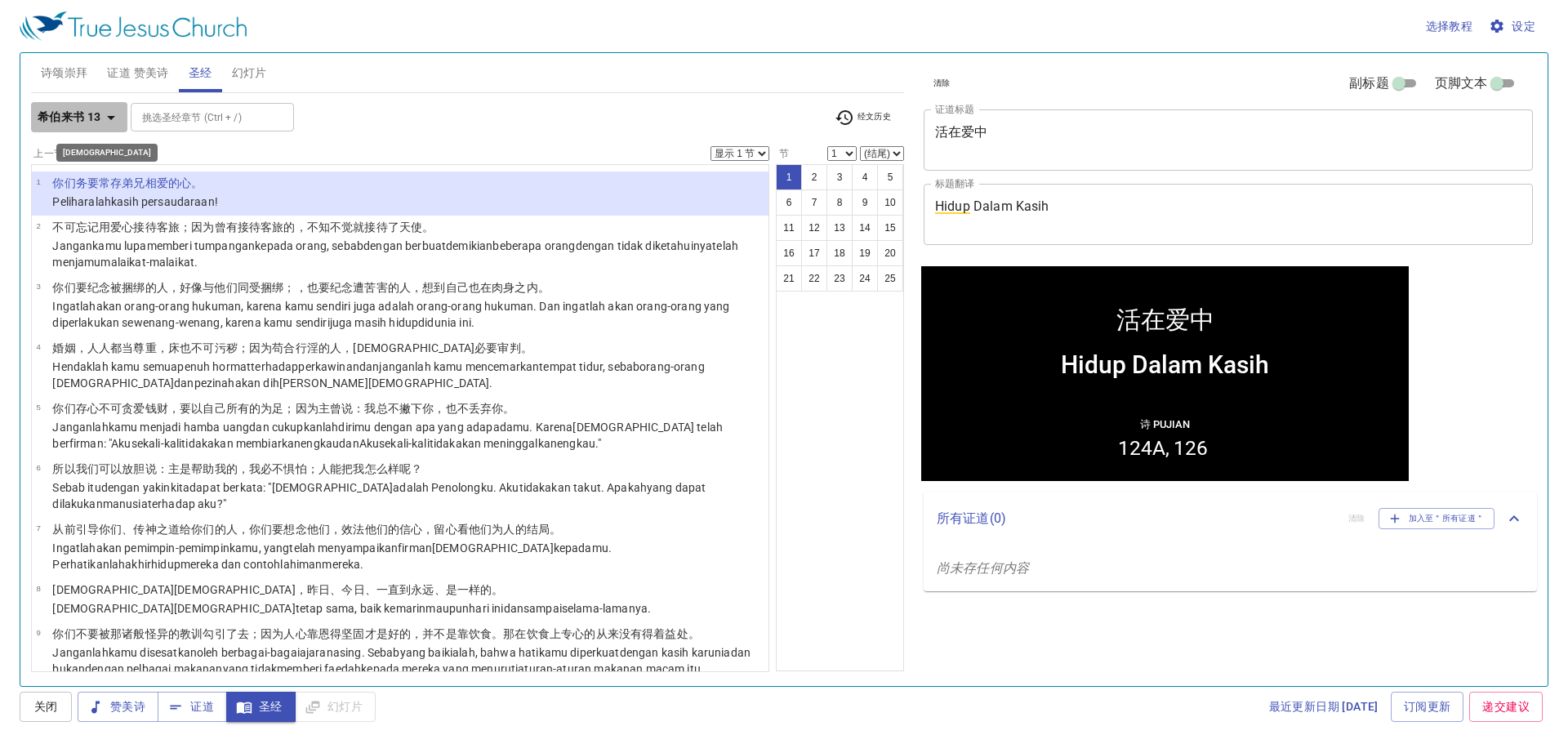
click at [90, 122] on b "希伯来书 13" at bounding box center [69, 117] width 63 height 21
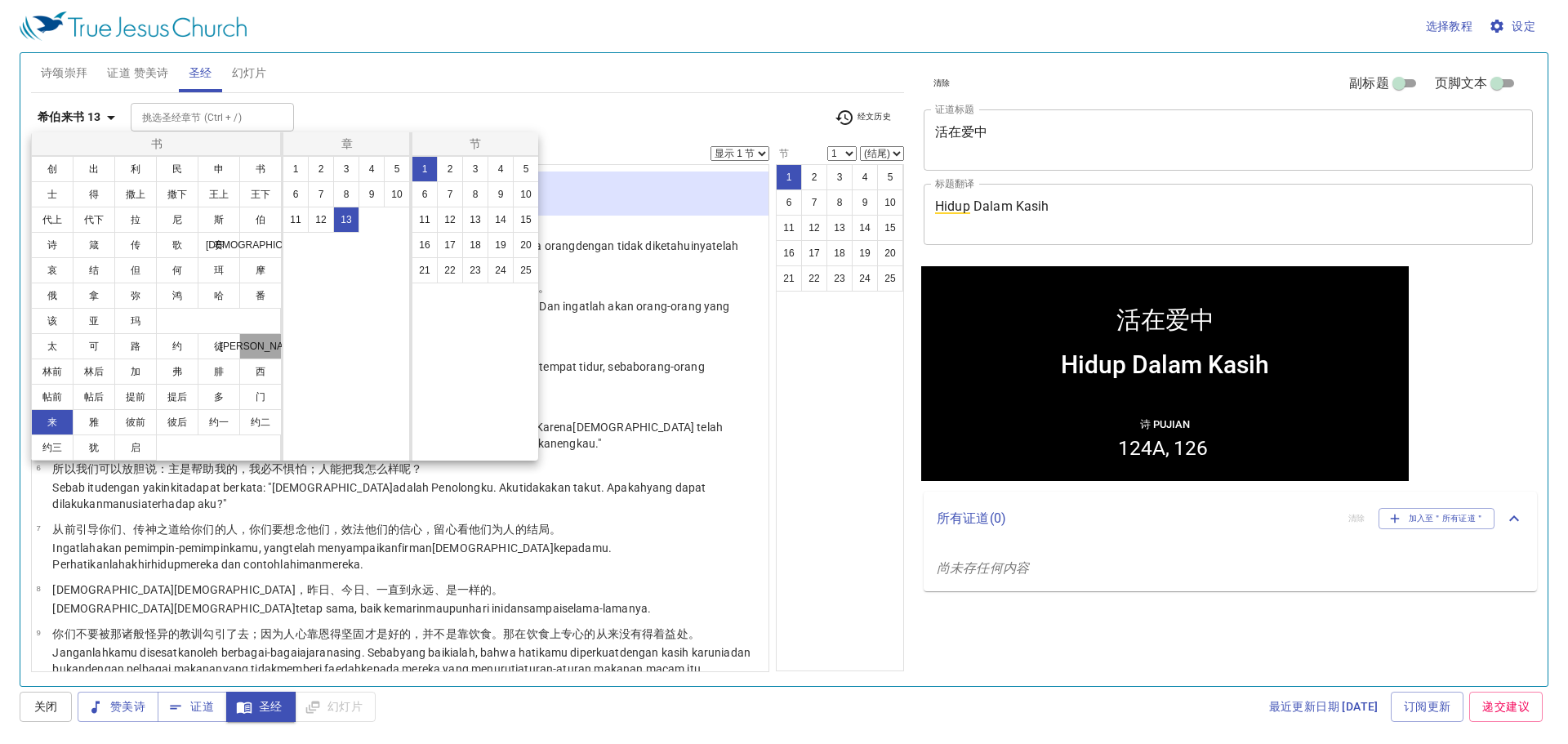
click at [276, 343] on button "罗" at bounding box center [261, 345] width 43 height 26
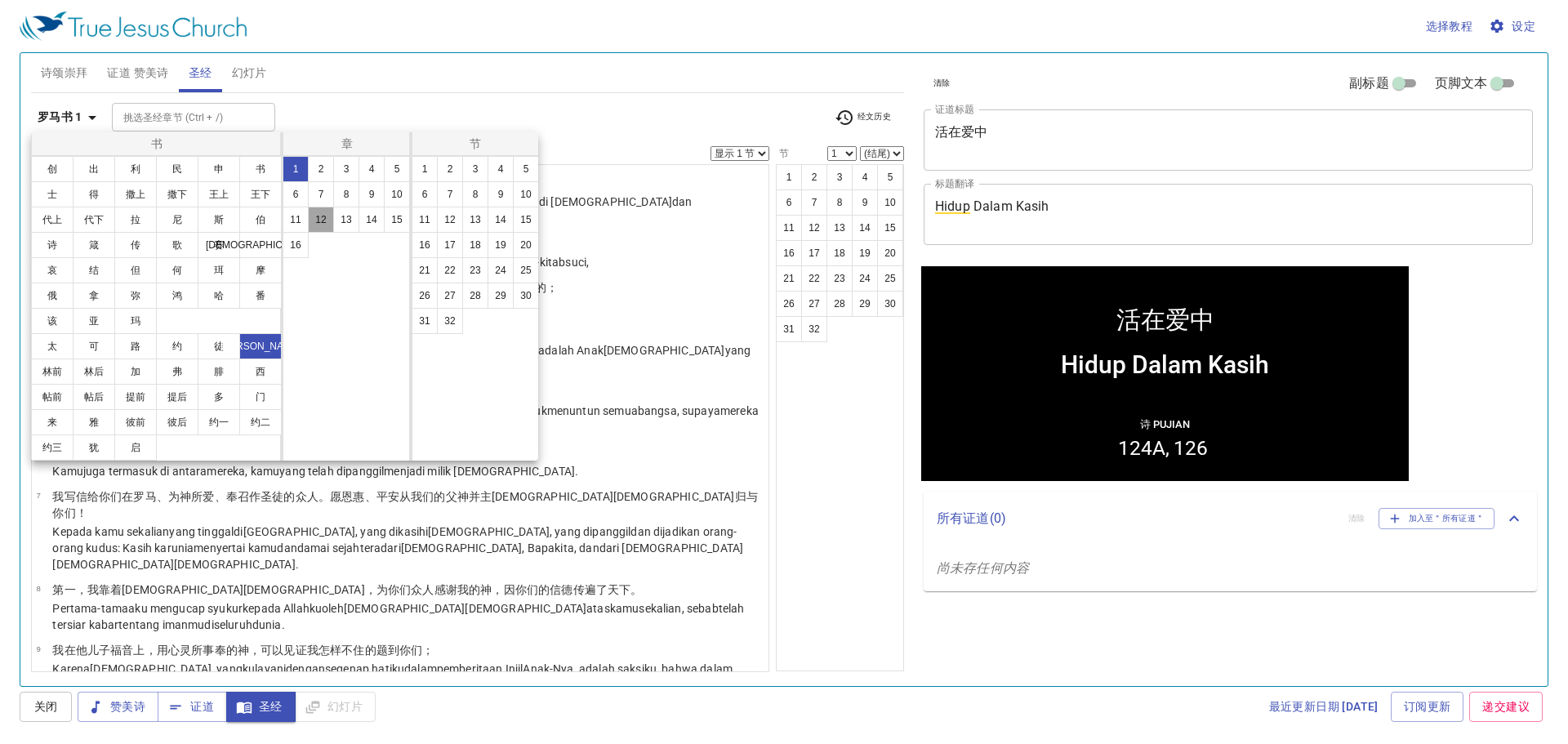
click at [316, 221] on button "12" at bounding box center [320, 219] width 26 height 26
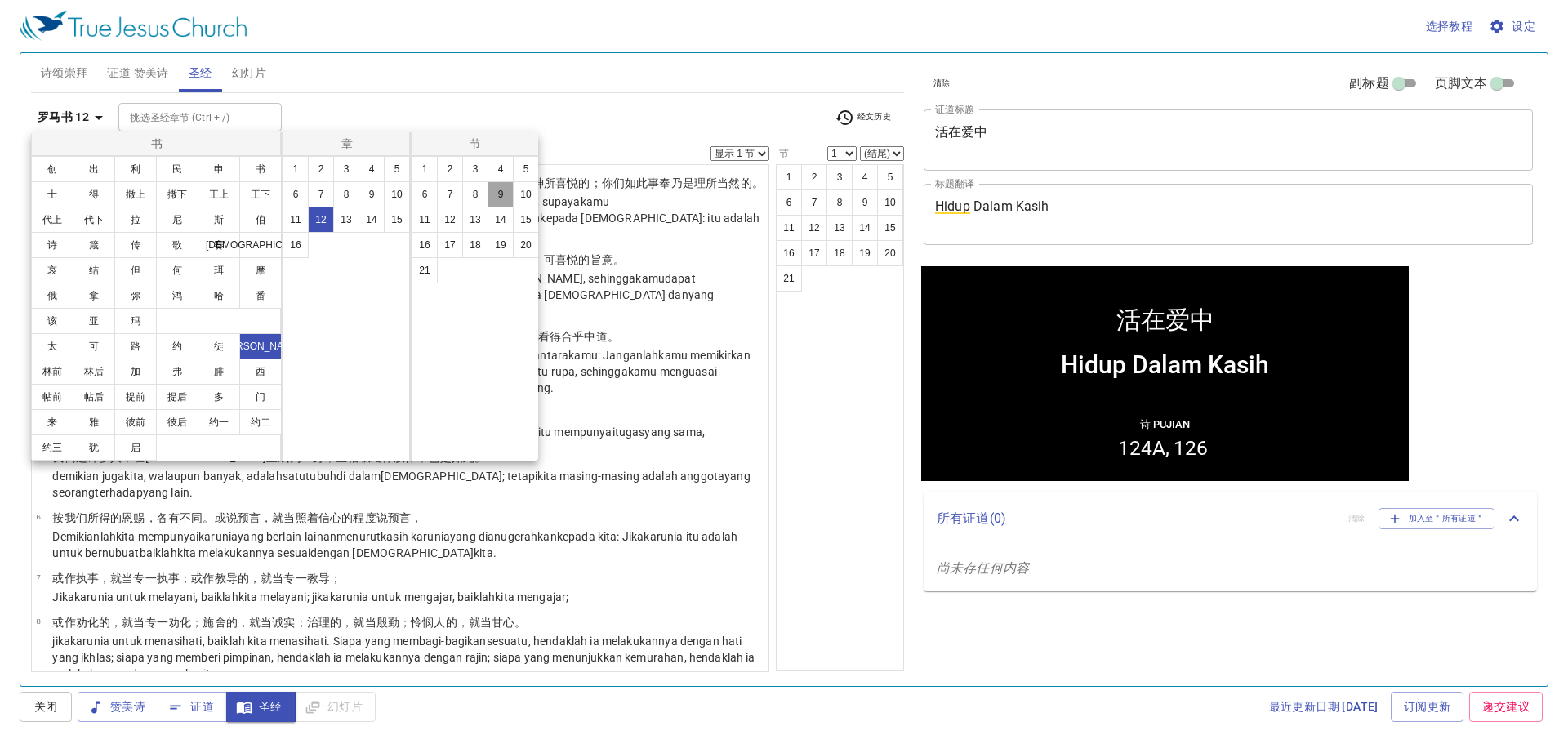
click at [502, 197] on button "9" at bounding box center [500, 194] width 26 height 26
select select "9"
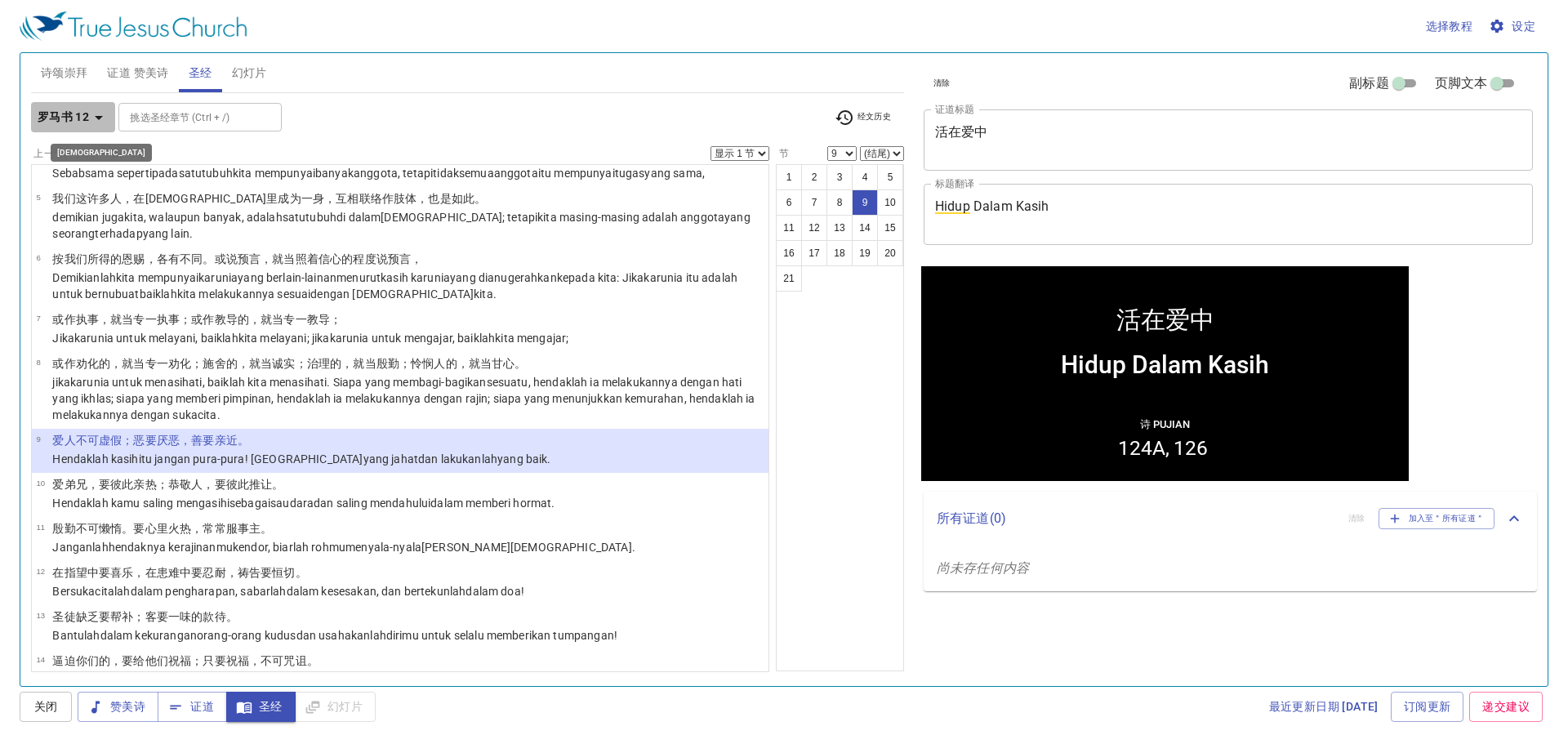
click at [82, 105] on button "罗马书 12" at bounding box center [73, 117] width 84 height 30
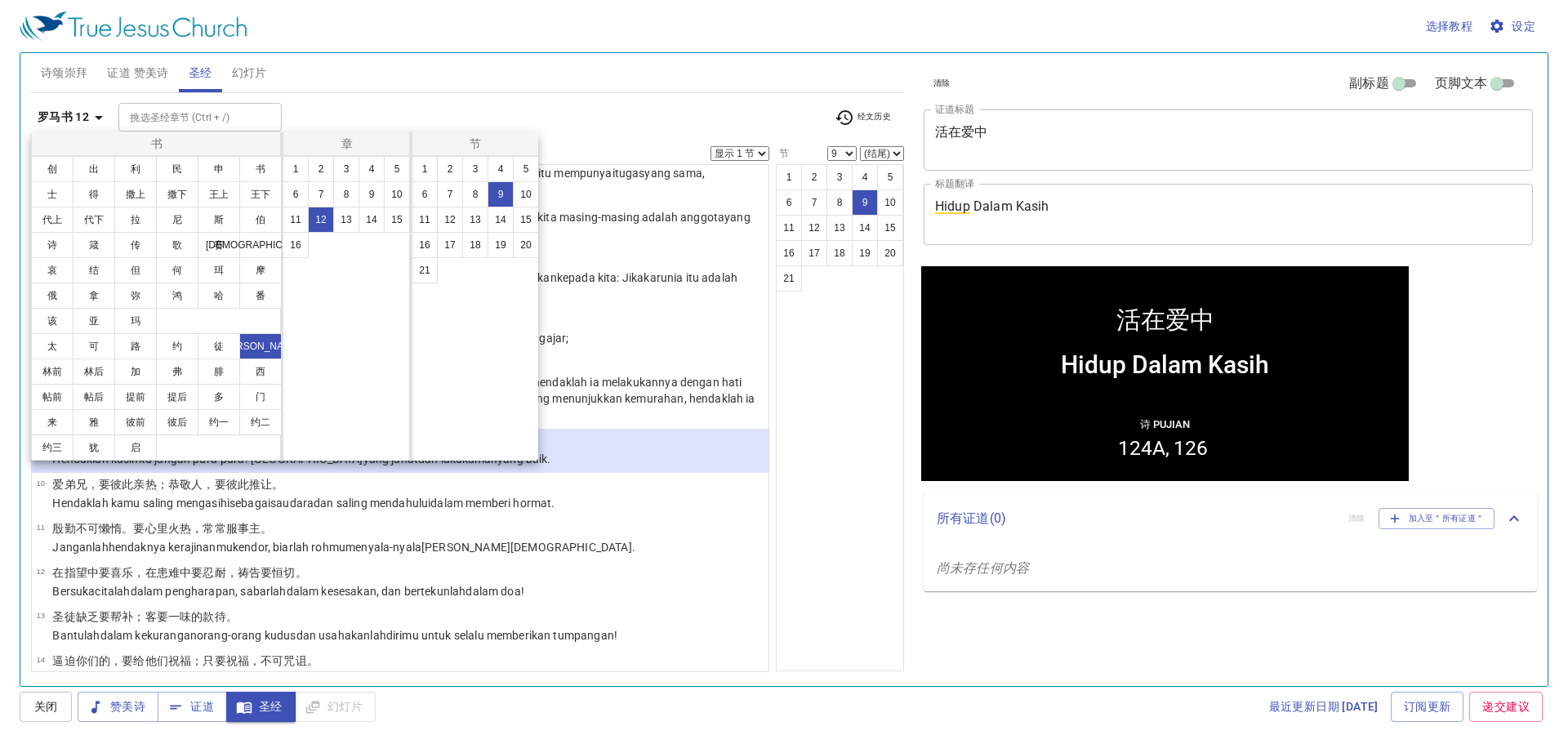
click at [518, 73] on div at bounding box center [784, 372] width 1568 height 744
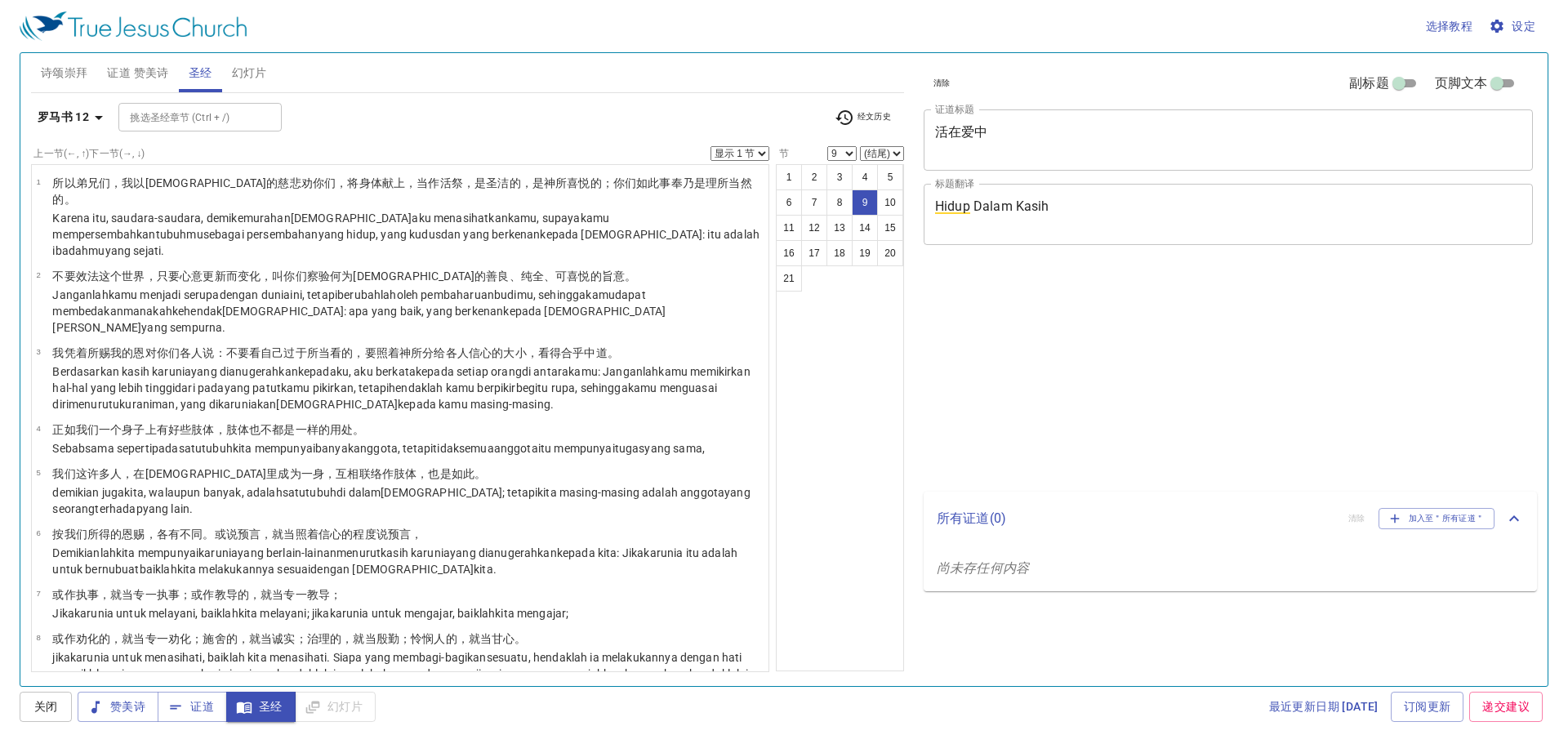
select select "9"
select select "10"
select select "15"
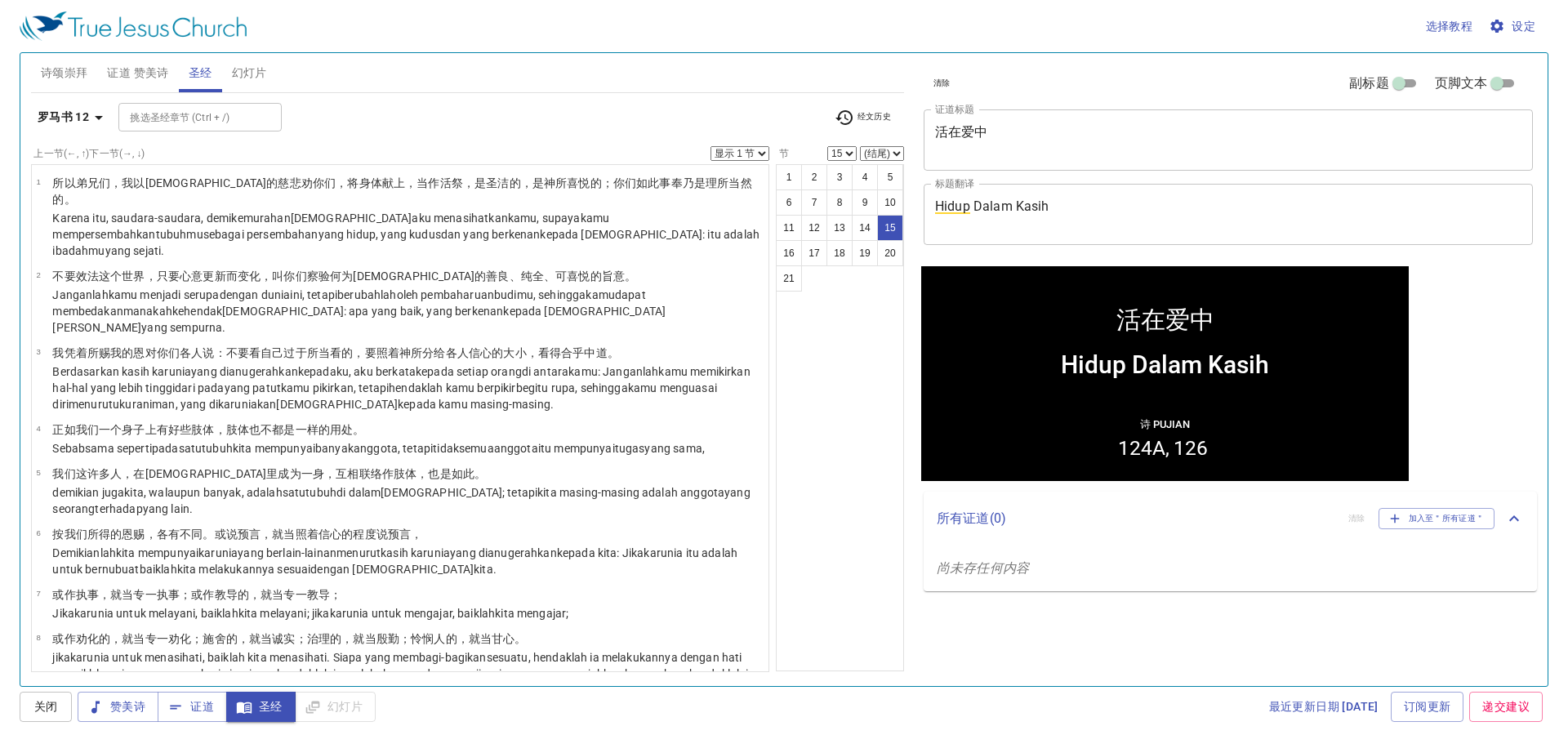
scroll to position [524, 0]
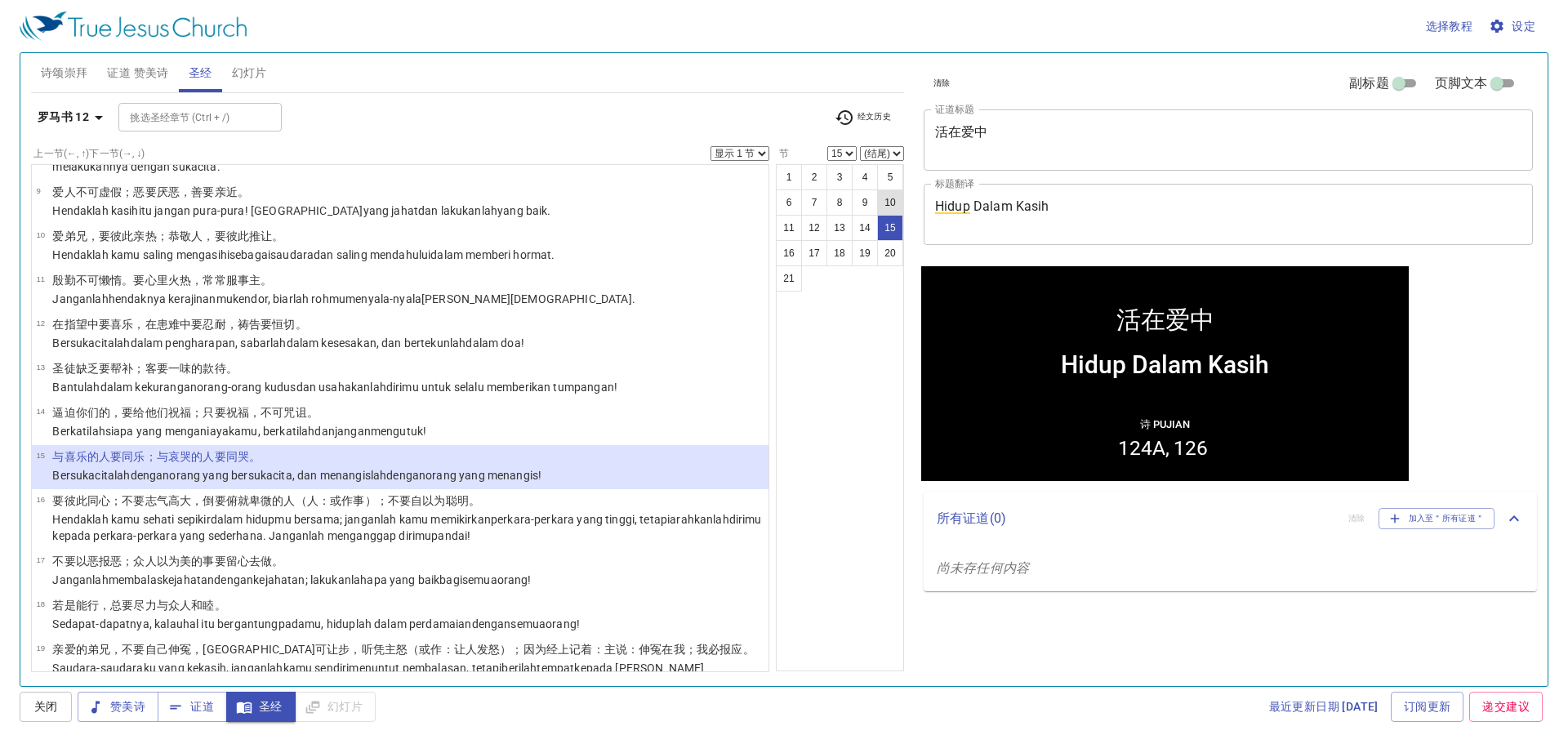
click at [892, 201] on button "10" at bounding box center [890, 202] width 26 height 26
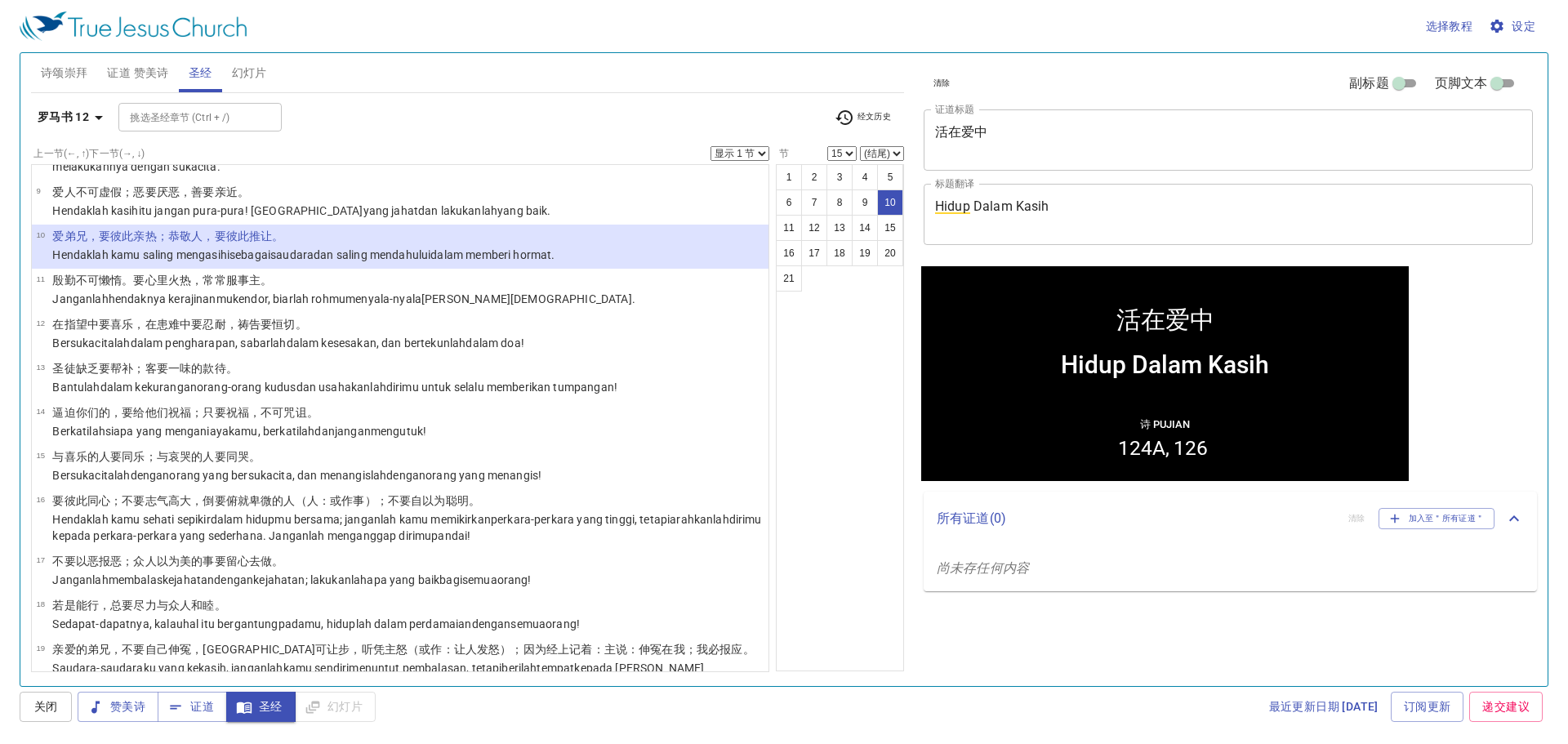
select select "10"
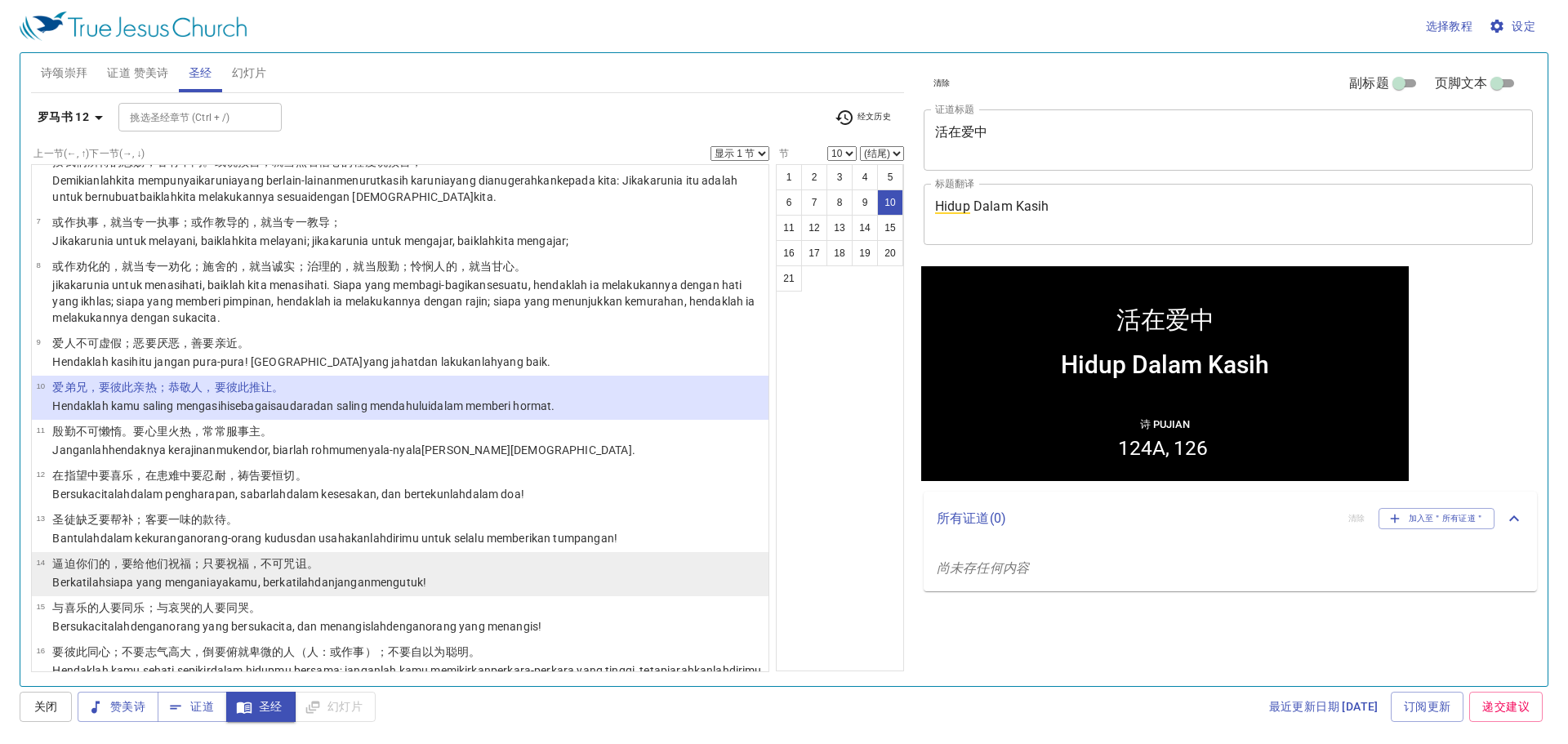
scroll to position [360, 0]
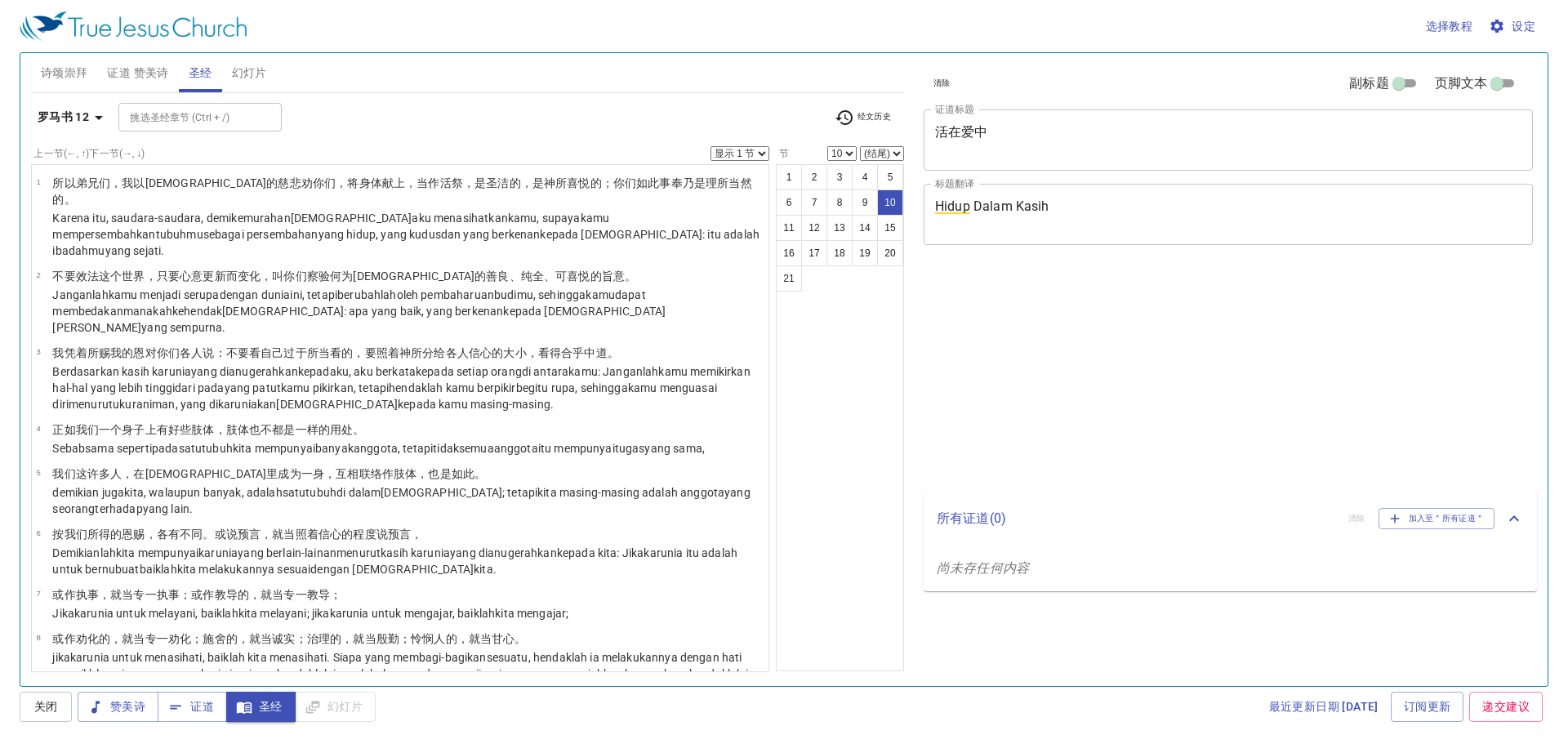
select select "10"
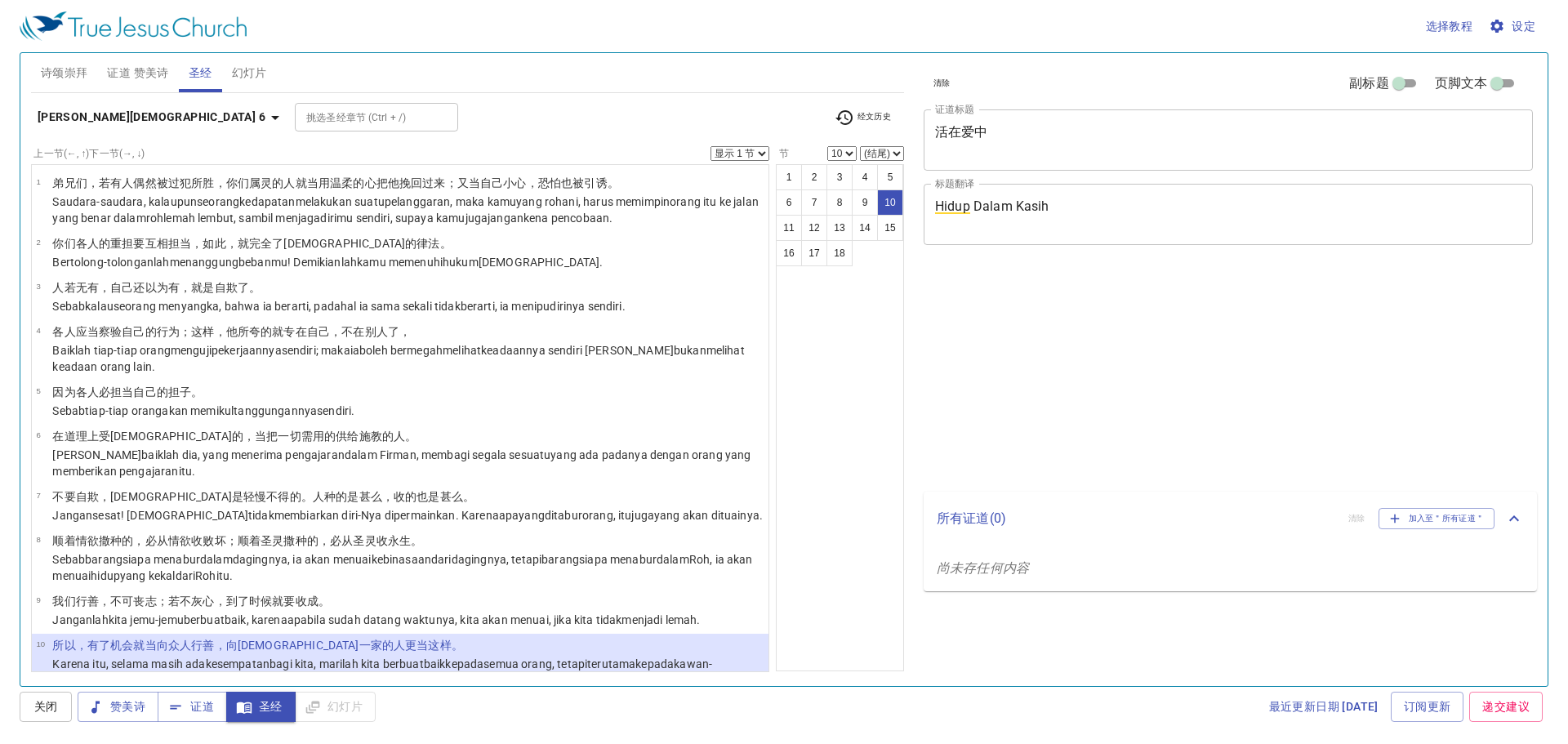
select select "10"
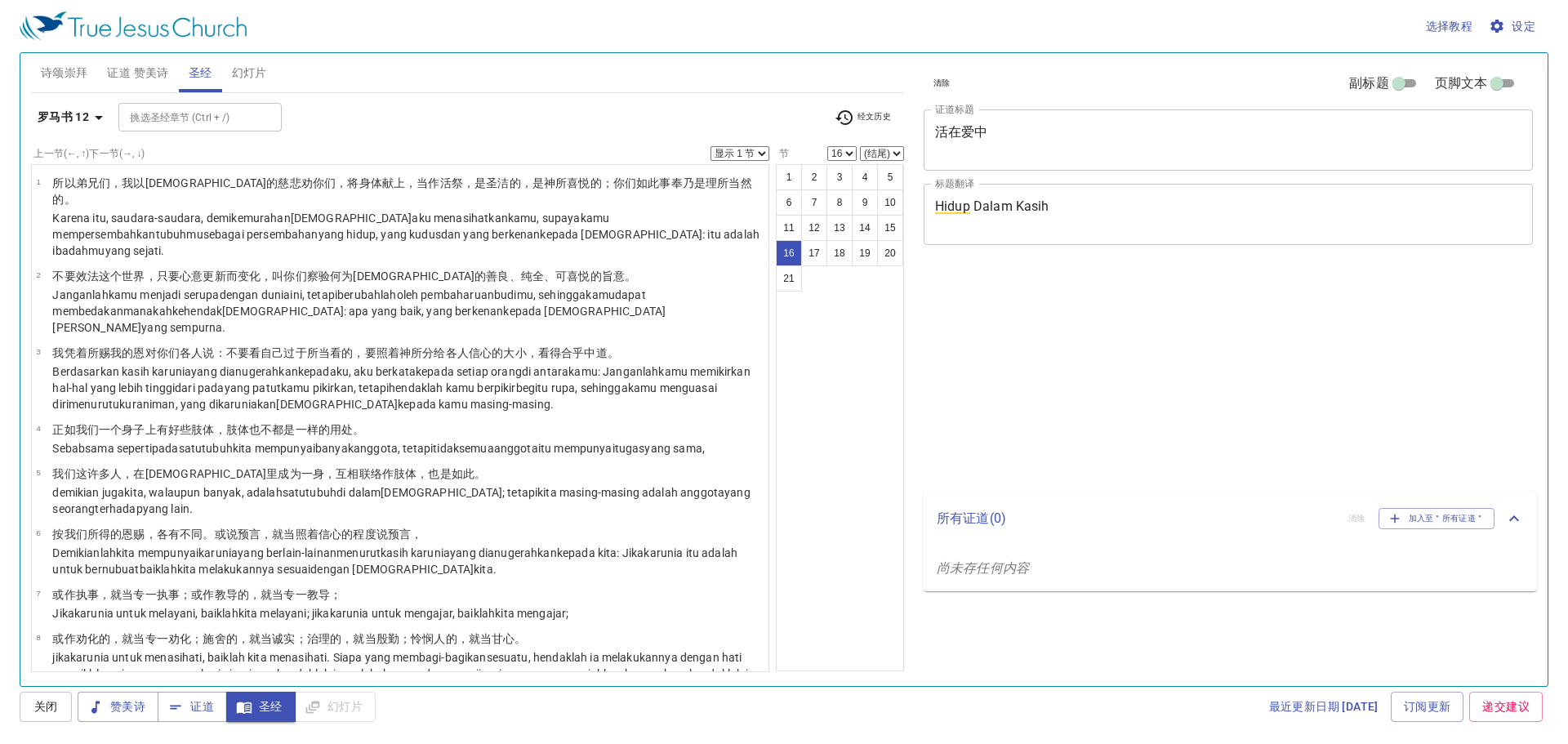
select select "16"
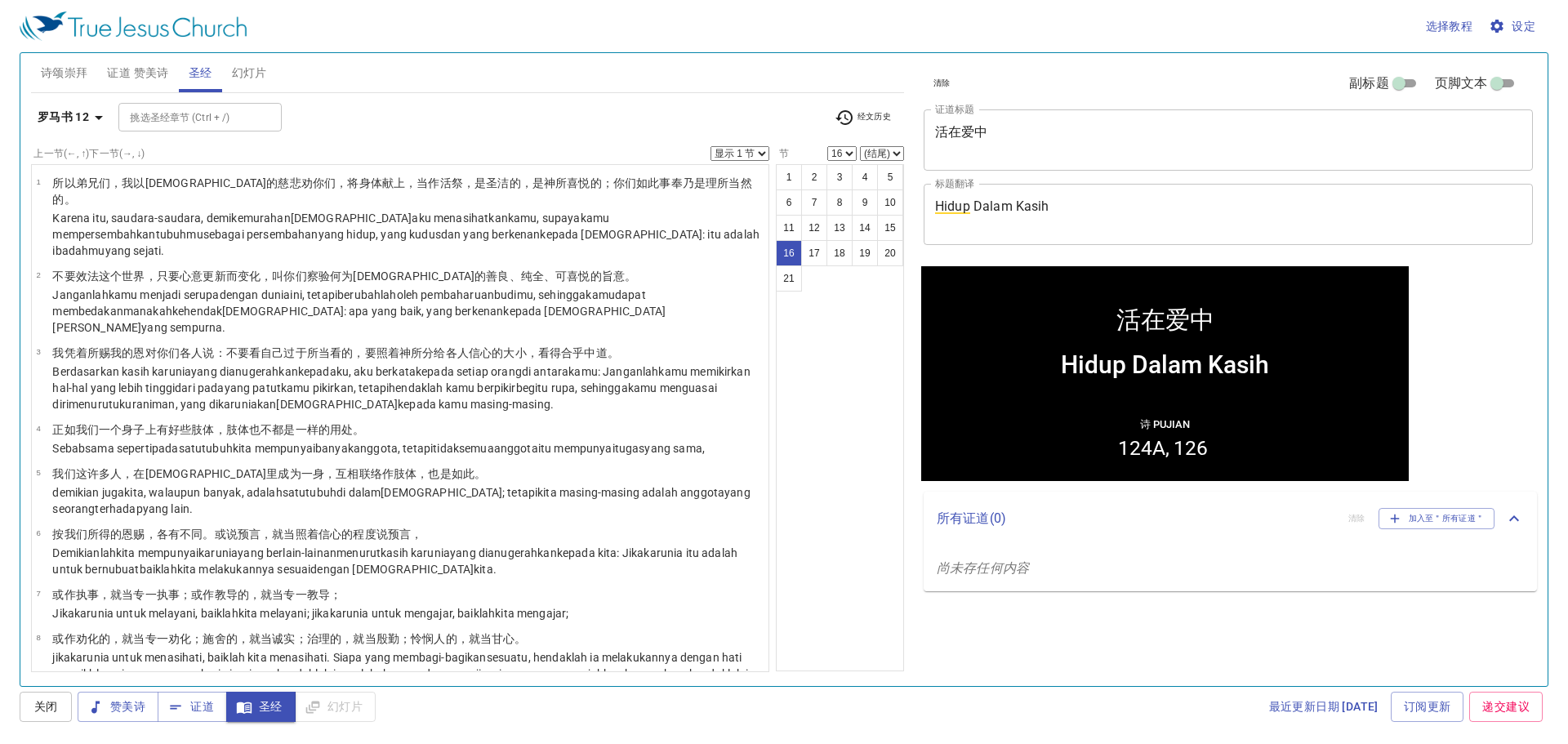
scroll to position [435, 0]
